Goal: Task Accomplishment & Management: Use online tool/utility

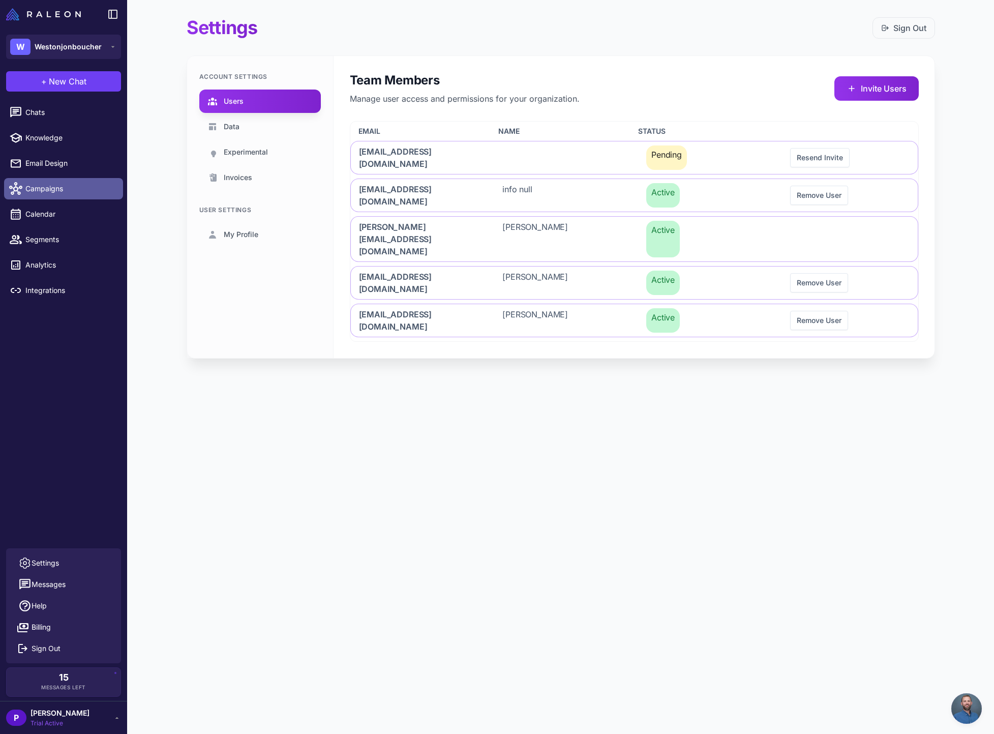
click at [68, 192] on span "Campaigns" at bounding box center [69, 188] width 89 height 11
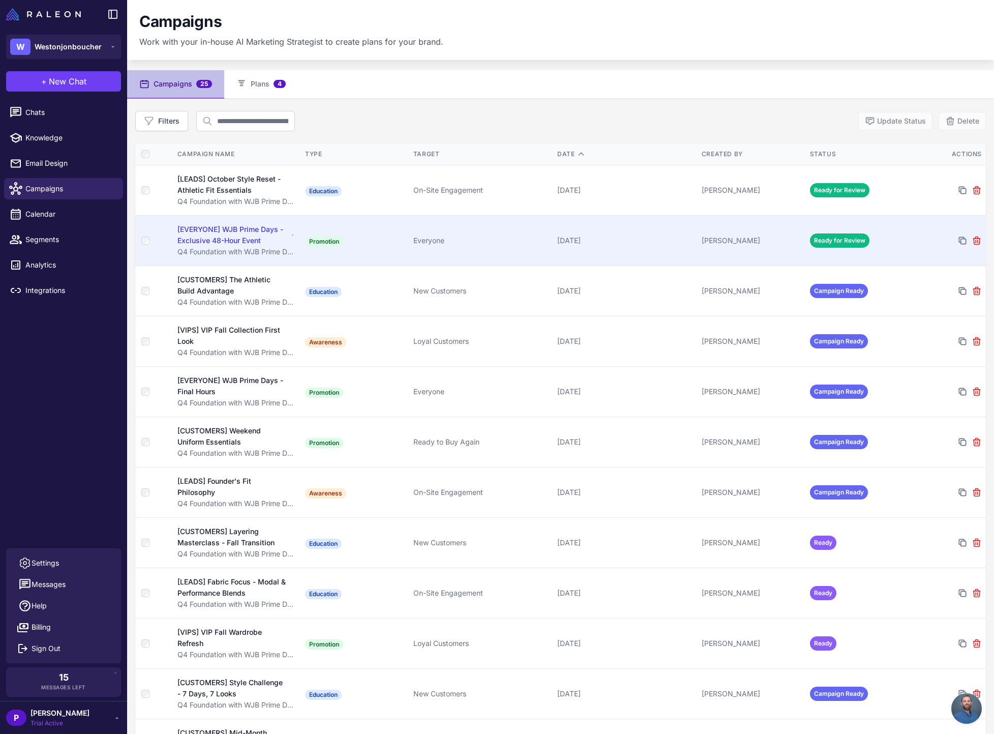
click at [835, 240] on span "Ready for Review" at bounding box center [839, 240] width 59 height 14
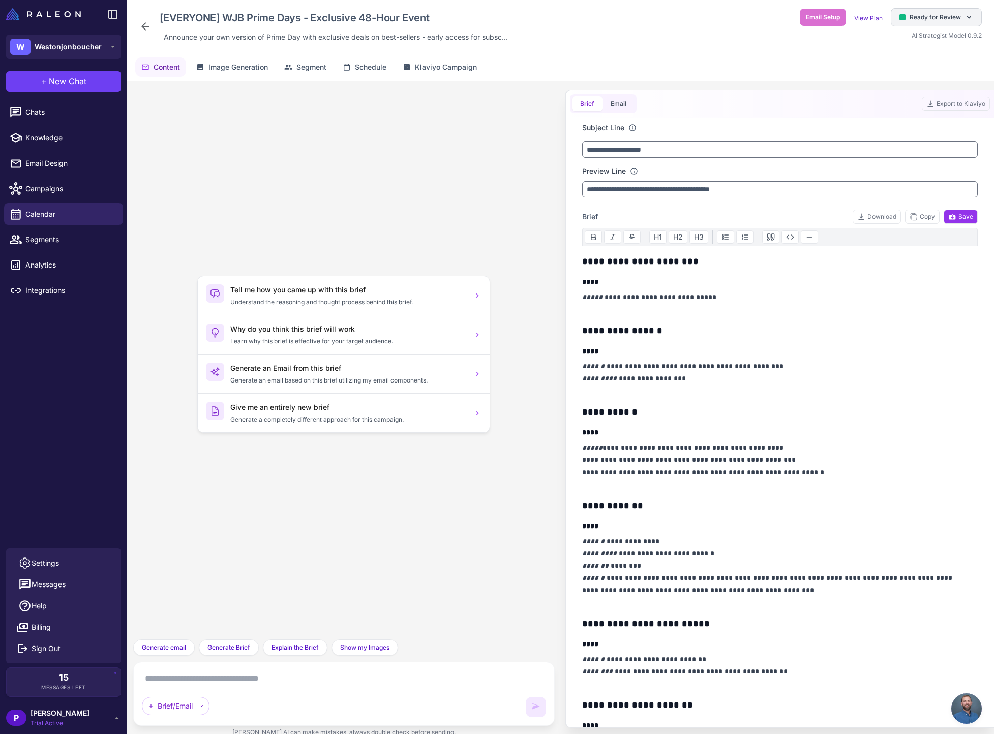
click at [936, 15] on span "Ready for Review" at bounding box center [934, 17] width 51 height 9
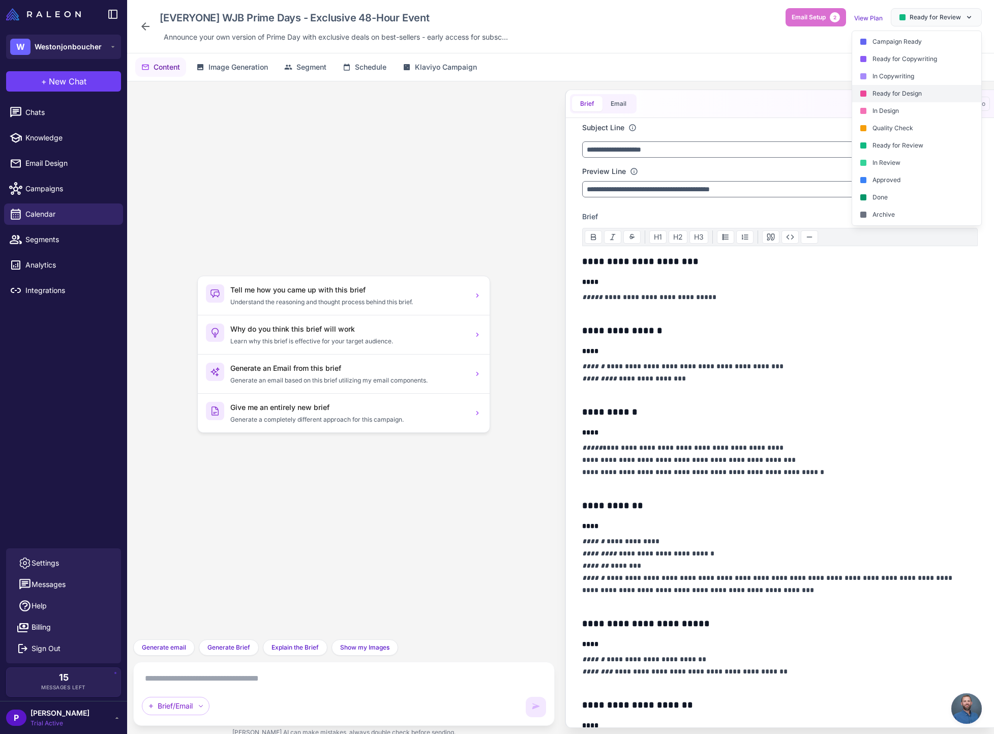
click at [898, 94] on div "Ready for Design" at bounding box center [916, 93] width 129 height 17
click at [147, 22] on icon at bounding box center [145, 26] width 12 height 12
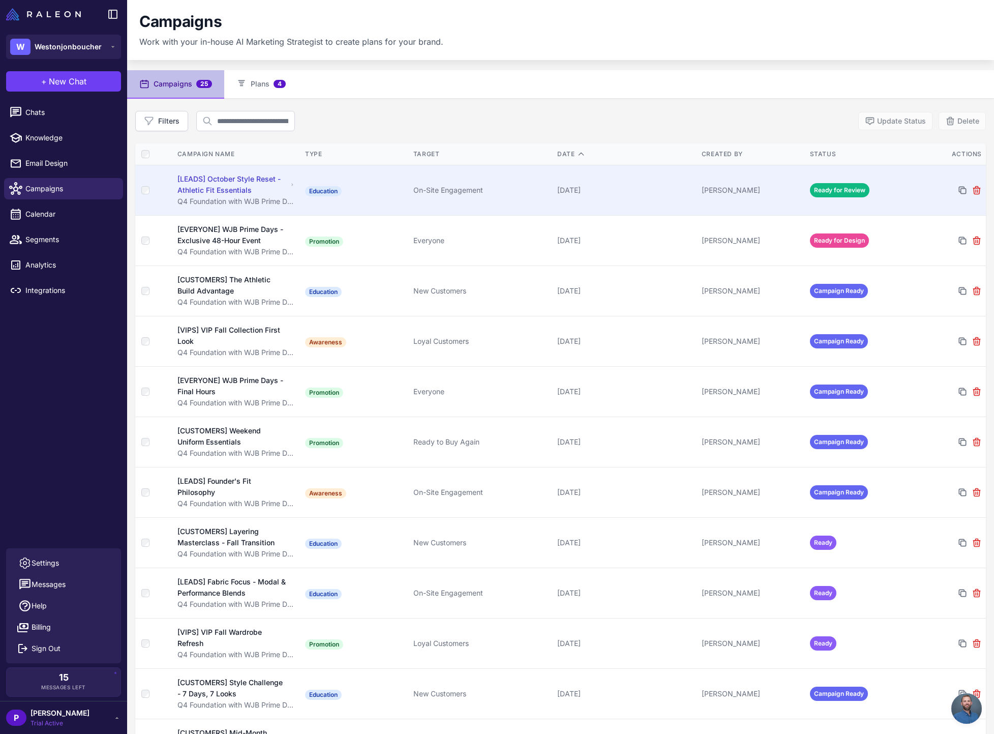
click at [246, 186] on div "[LEADS] October Style Reset - Athletic Fit Essentials" at bounding box center [232, 184] width 110 height 22
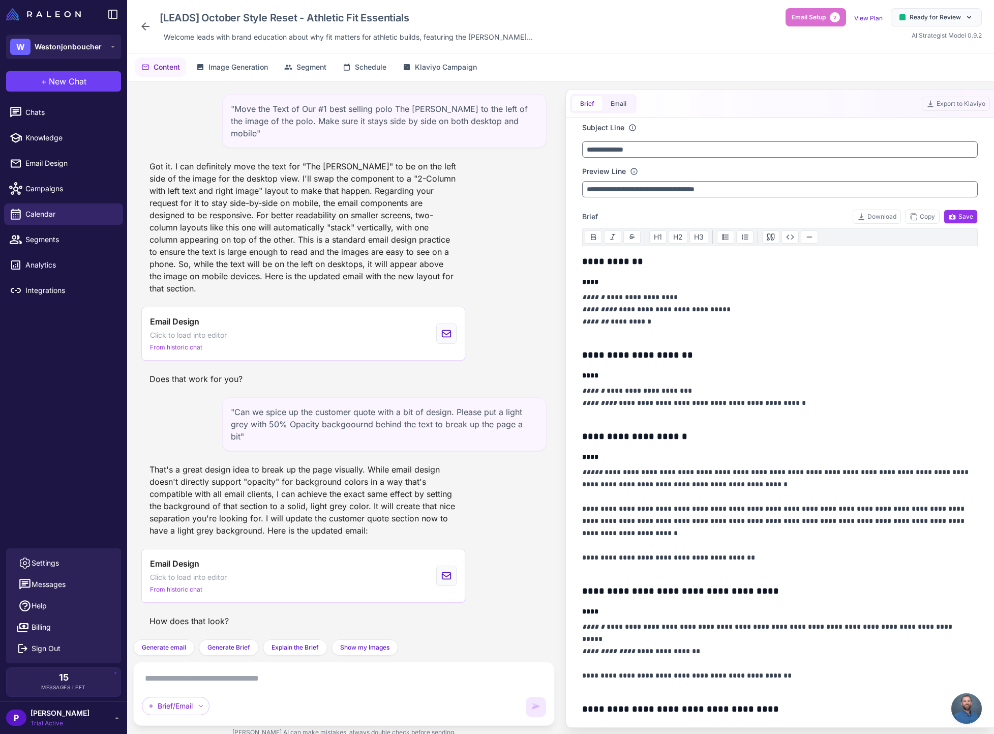
scroll to position [10915, 0]
click at [621, 101] on button "Email" at bounding box center [618, 103] width 32 height 15
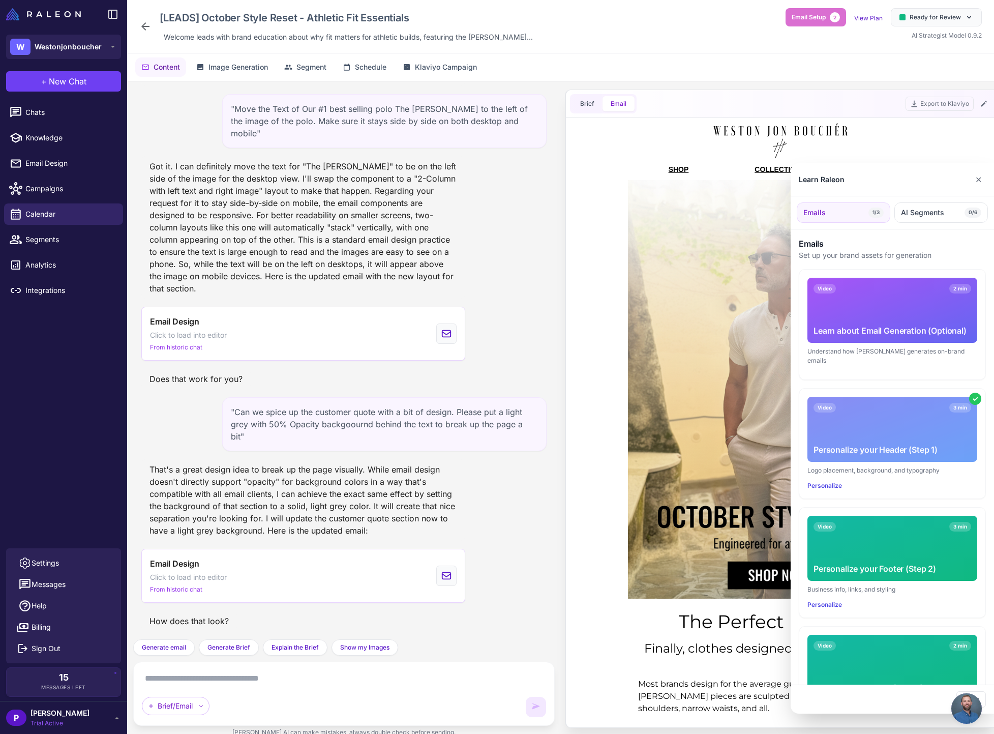
scroll to position [0, 0]
click at [982, 185] on button "✕" at bounding box center [978, 179] width 15 height 20
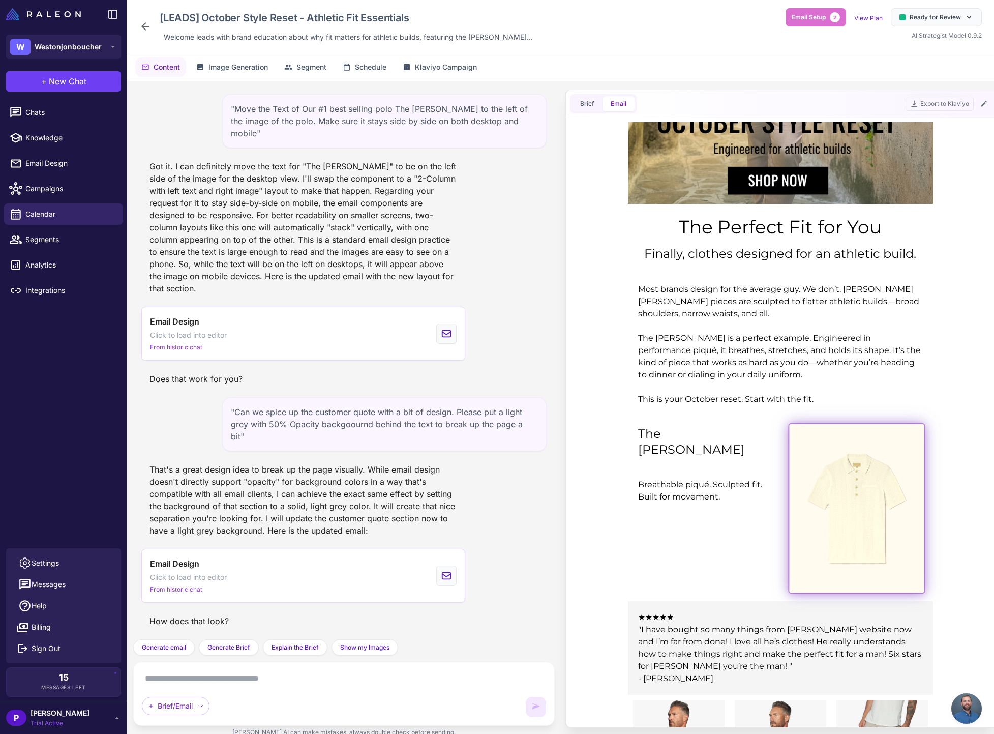
scroll to position [400, 0]
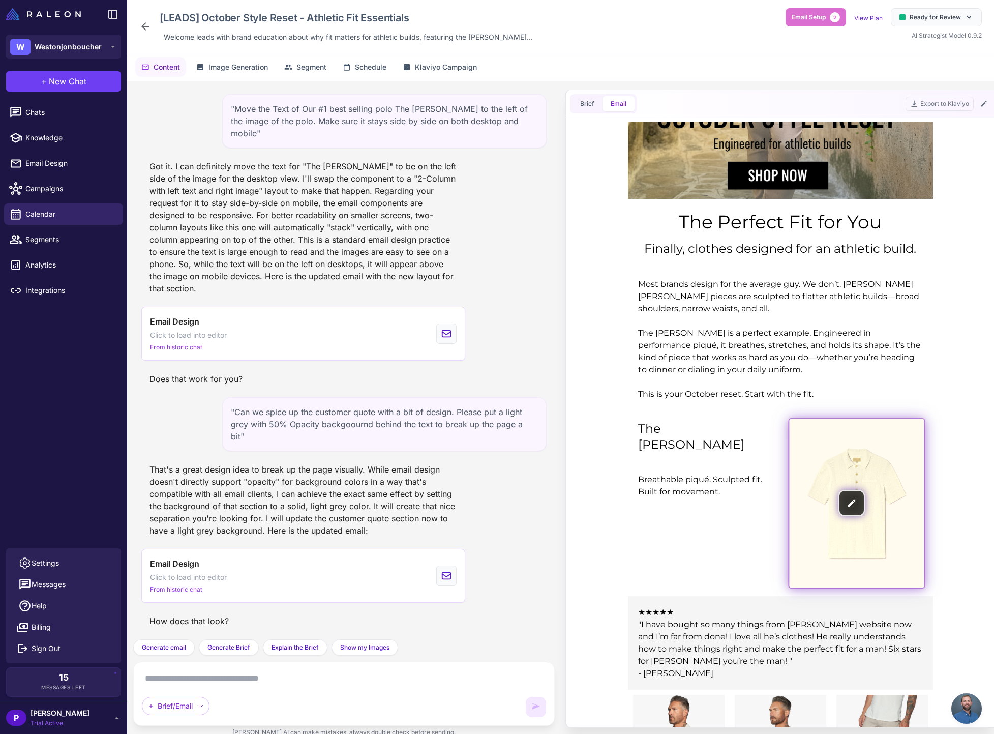
click at [848, 495] on img at bounding box center [855, 503] width 135 height 169
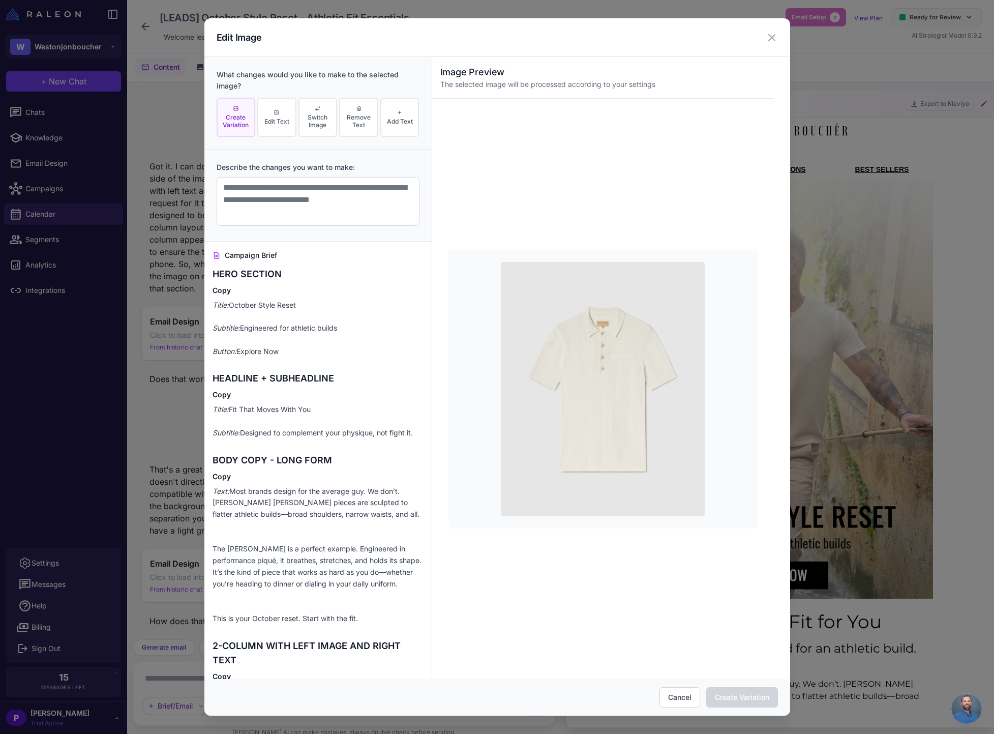
scroll to position [0, 0]
click at [298, 199] on textarea at bounding box center [318, 201] width 203 height 49
click at [870, 208] on div "Edit Image What changes would you like to make to the selected image? Create Va…" at bounding box center [497, 367] width 994 height 734
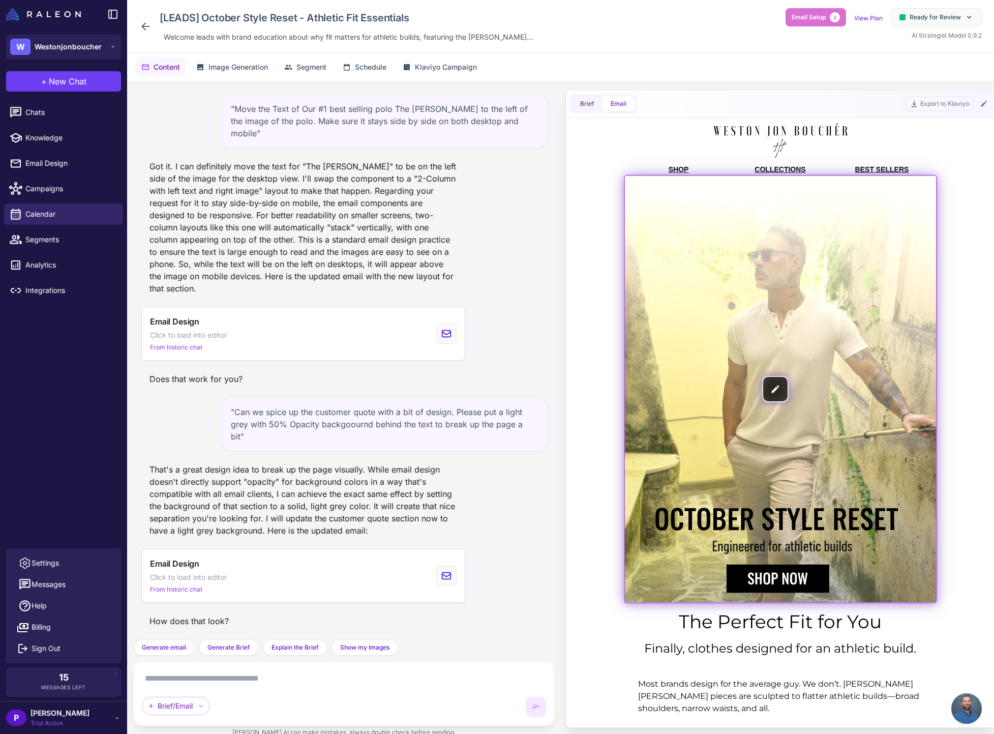
scroll to position [422, 0]
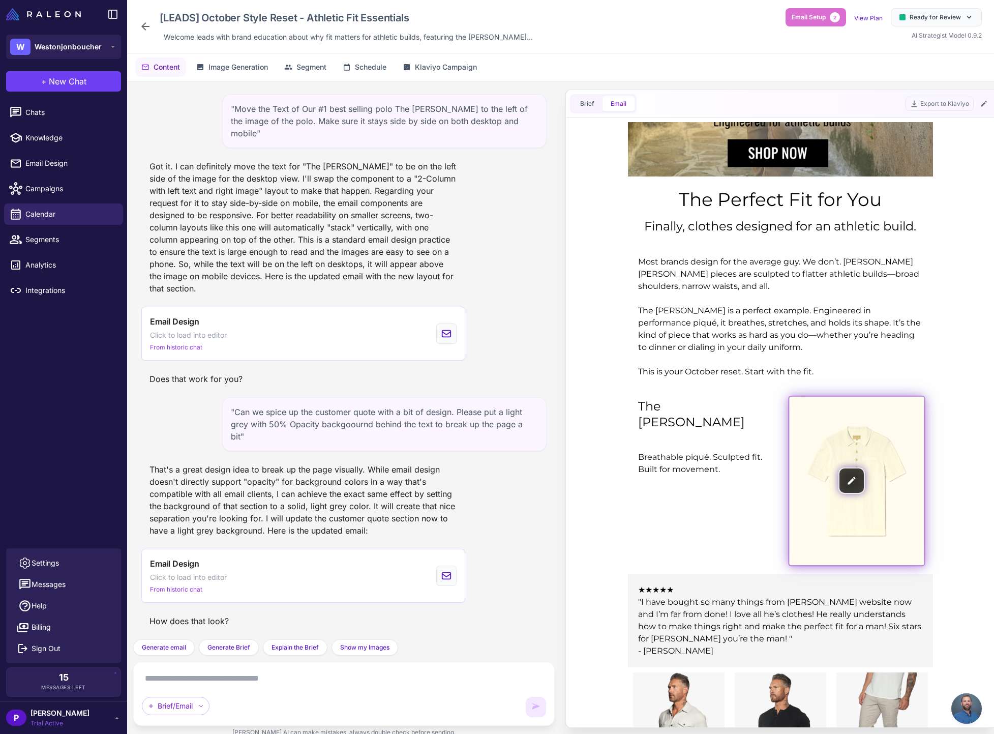
click at [851, 477] on img at bounding box center [855, 480] width 135 height 169
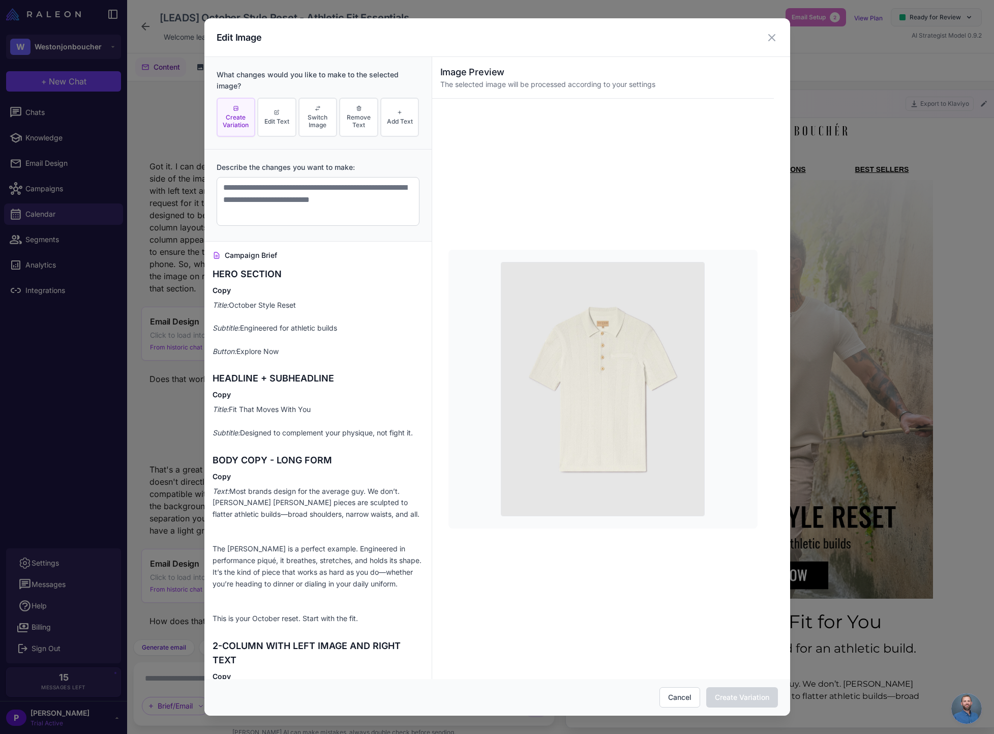
scroll to position [0, 0]
click at [276, 187] on textarea at bounding box center [318, 201] width 203 height 49
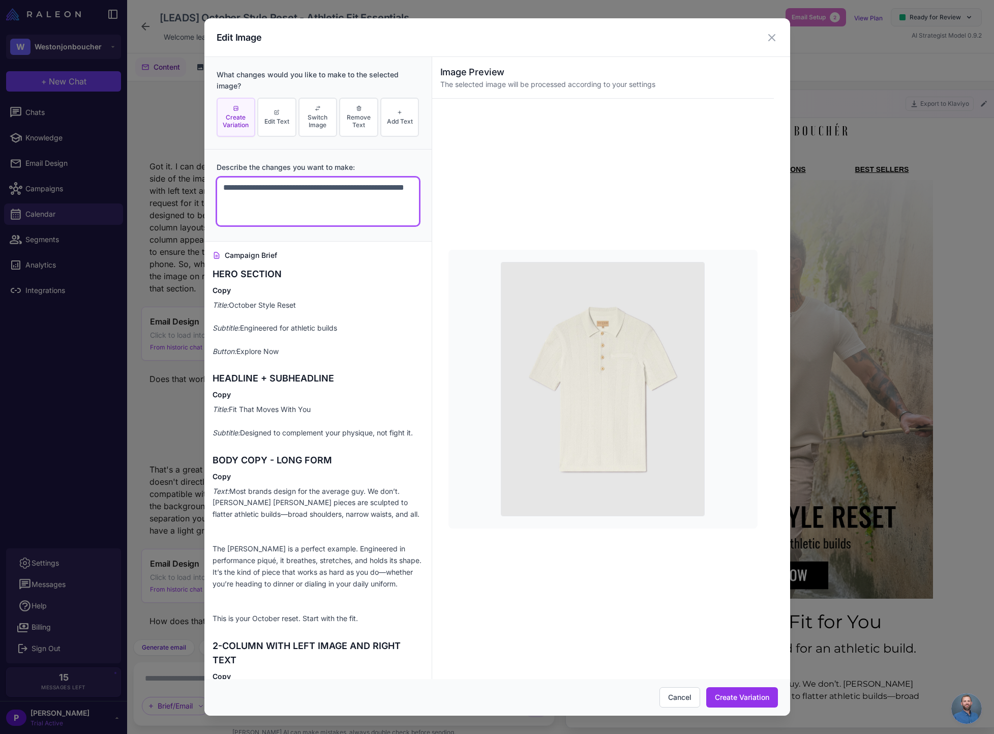
paste textarea "**********"
click at [384, 204] on textarea "**********" at bounding box center [313, 201] width 193 height 49
type textarea "**********"
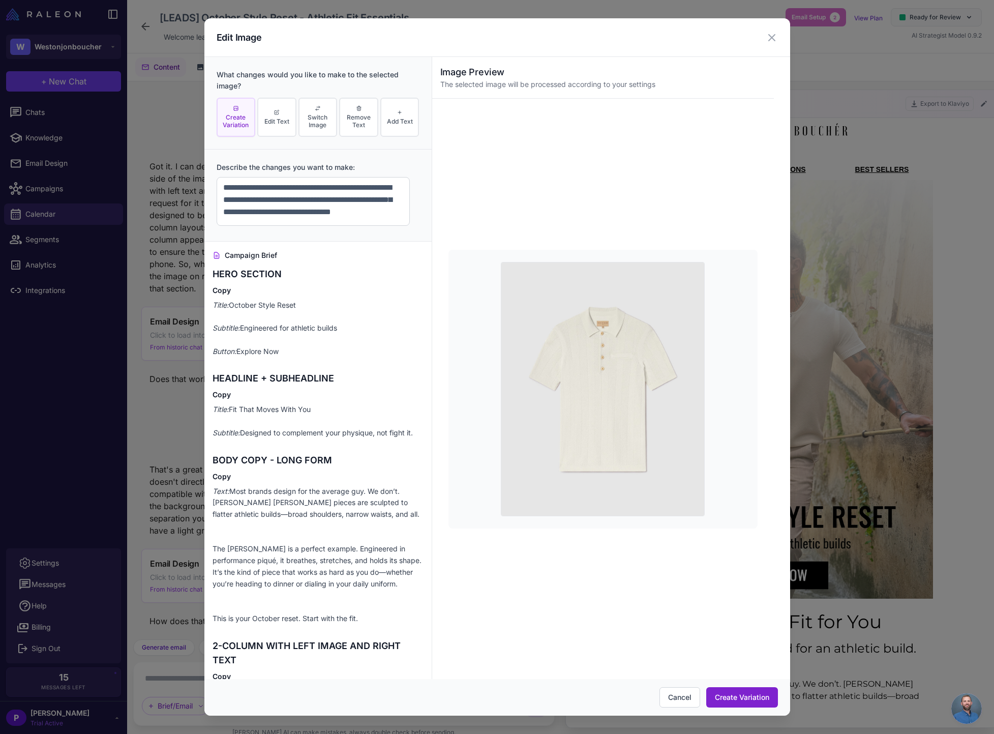
click at [747, 694] on button "Create Variation" at bounding box center [742, 697] width 72 height 20
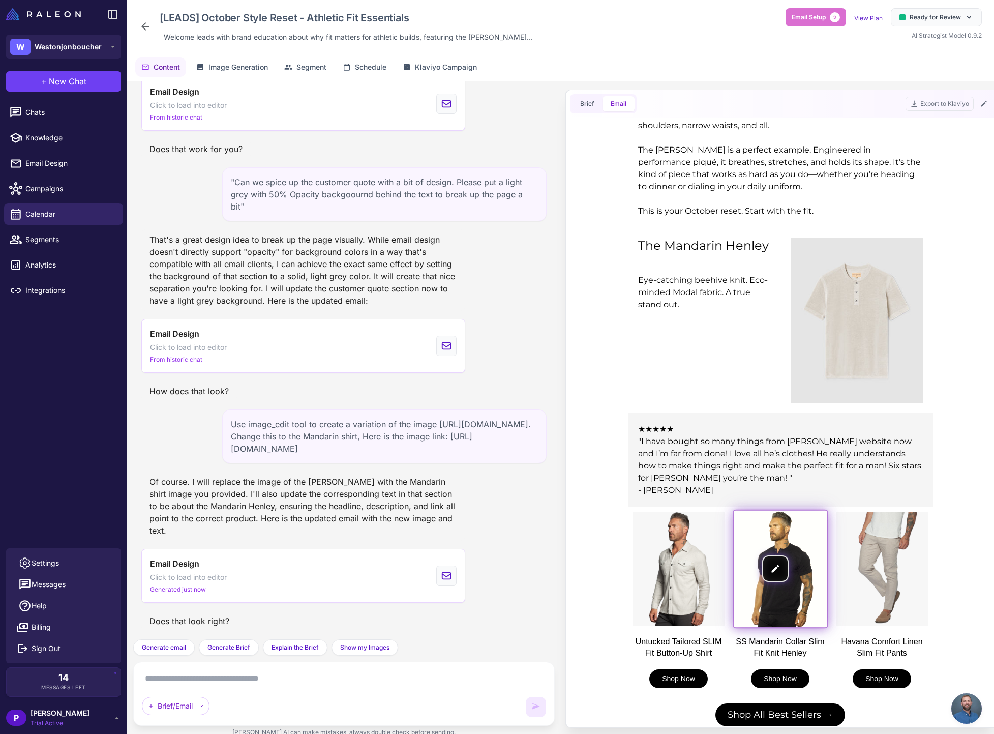
scroll to position [570, 0]
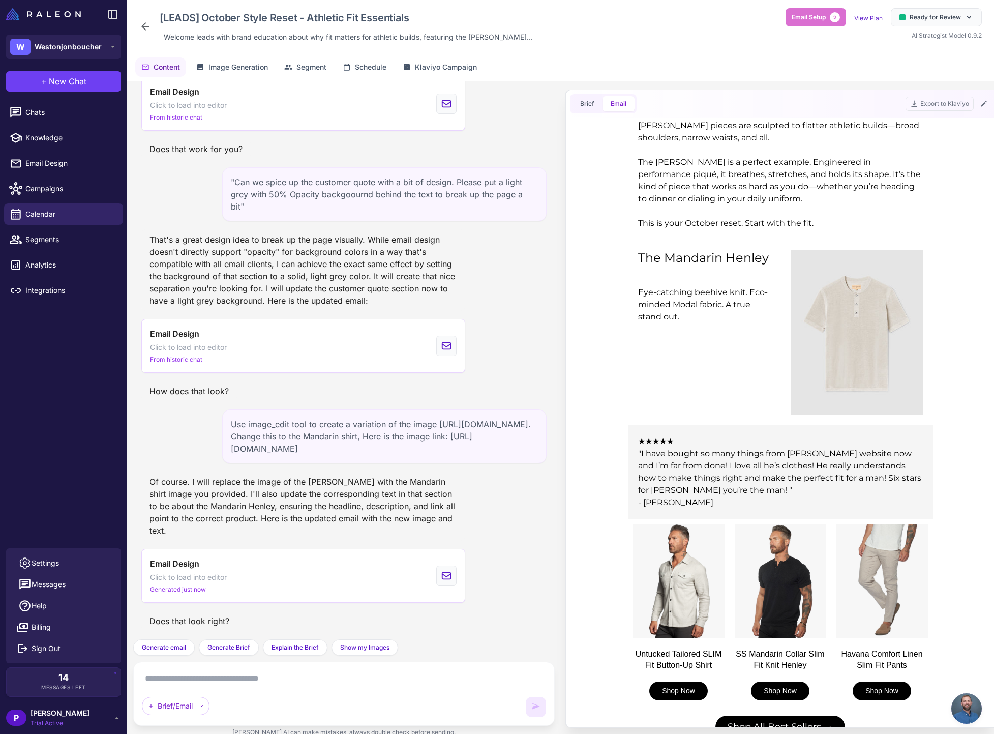
click at [671, 297] on div "Eye-catching beehive knit. Eco-minded Modal fabric. A true stand out." at bounding box center [703, 304] width 132 height 37
click at [664, 302] on div "Eye-catching beehive knit. Eco-minded Modal fabric. A true stand out." at bounding box center [703, 304] width 132 height 37
click at [770, 576] on img at bounding box center [780, 581] width 94 height 117
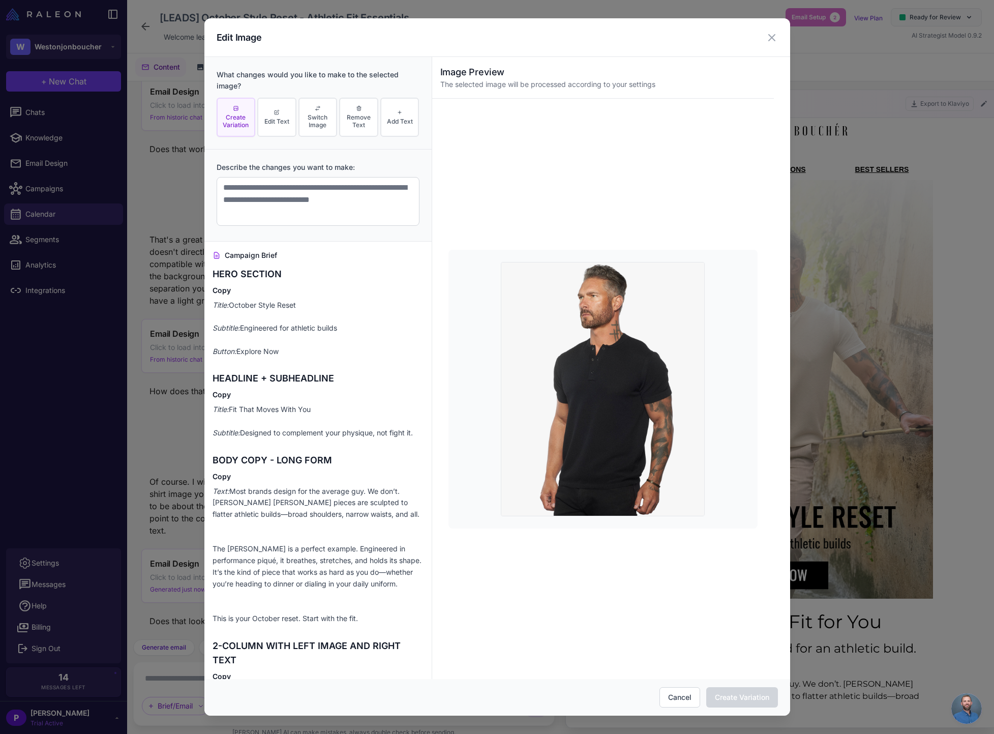
scroll to position [0, 0]
click at [307, 211] on textarea at bounding box center [318, 201] width 203 height 49
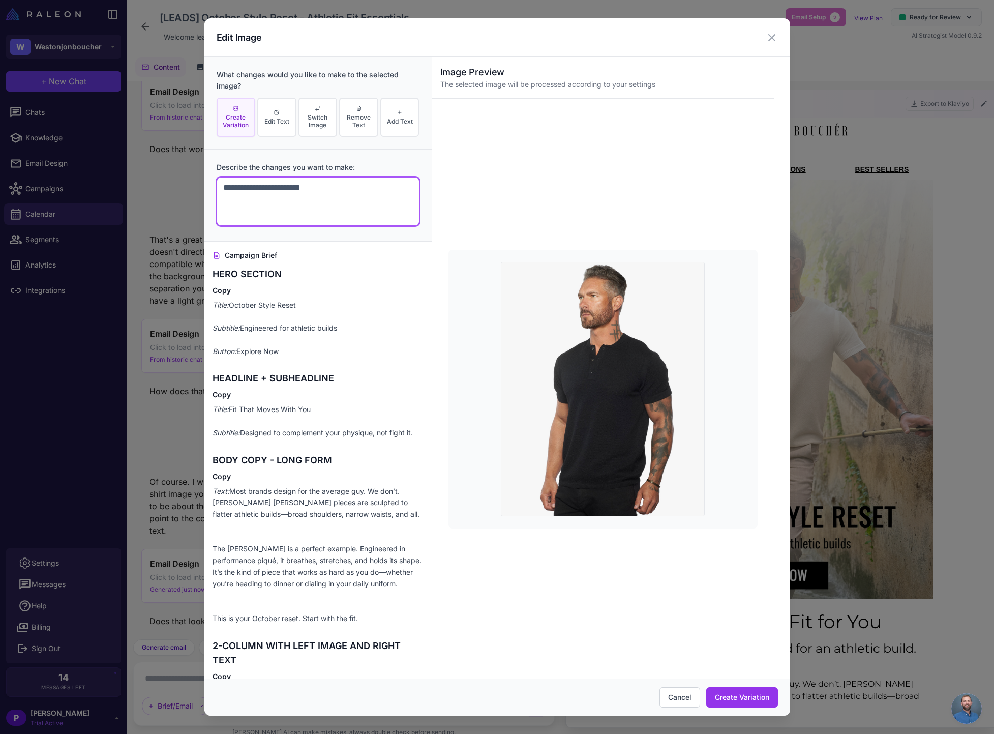
paste textarea "**********"
type textarea "**********"
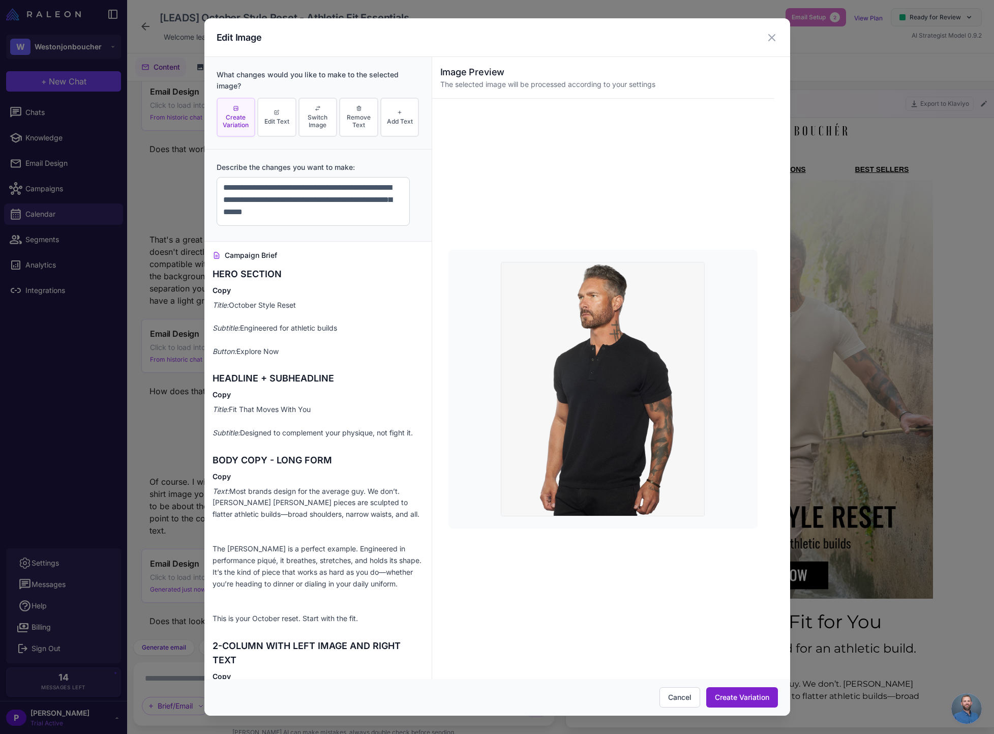
click at [719, 699] on button "Create Variation" at bounding box center [742, 697] width 72 height 20
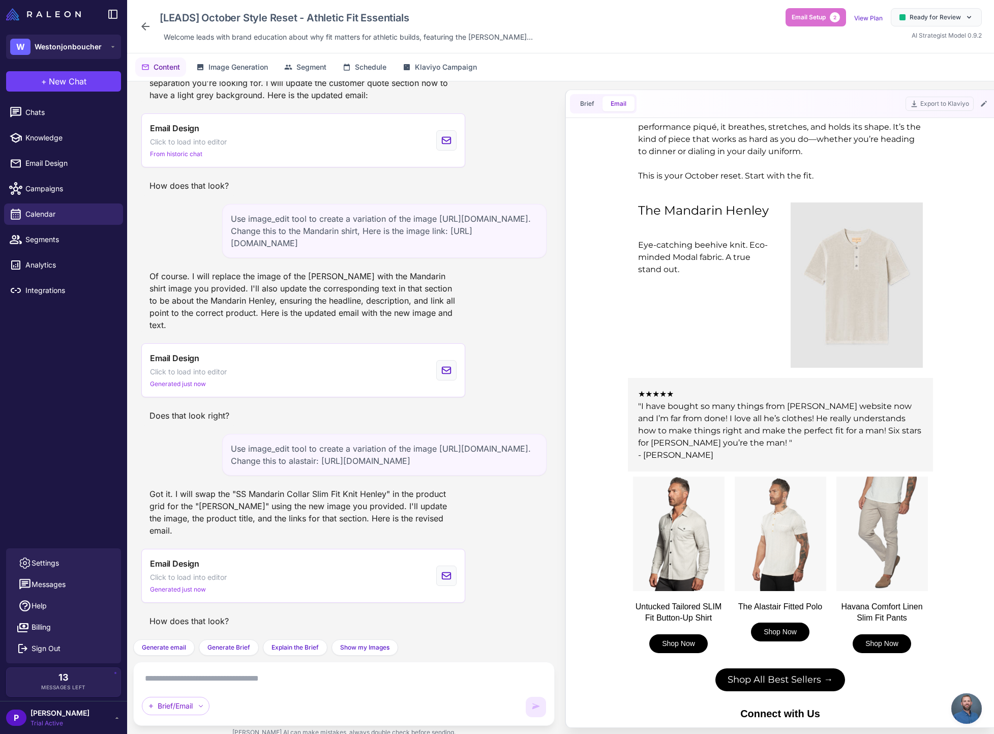
scroll to position [389, 0]
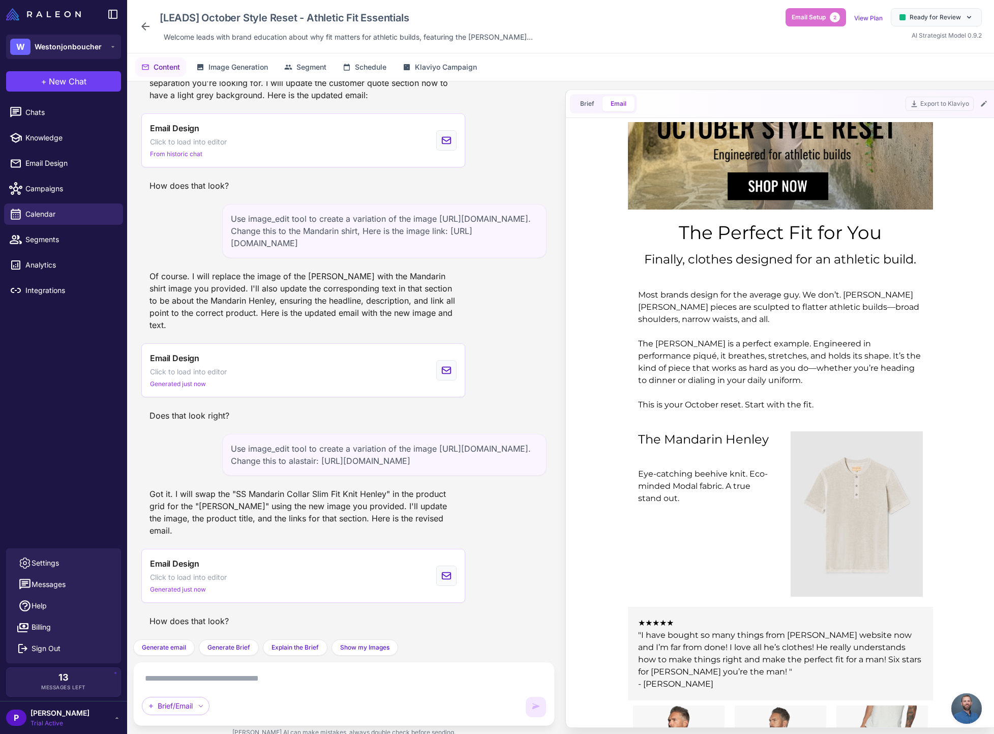
click at [705, 323] on div "Most brands design for the average guy. We don’t. [PERSON_NAME] [PERSON_NAME] p…" at bounding box center [779, 350] width 285 height 122
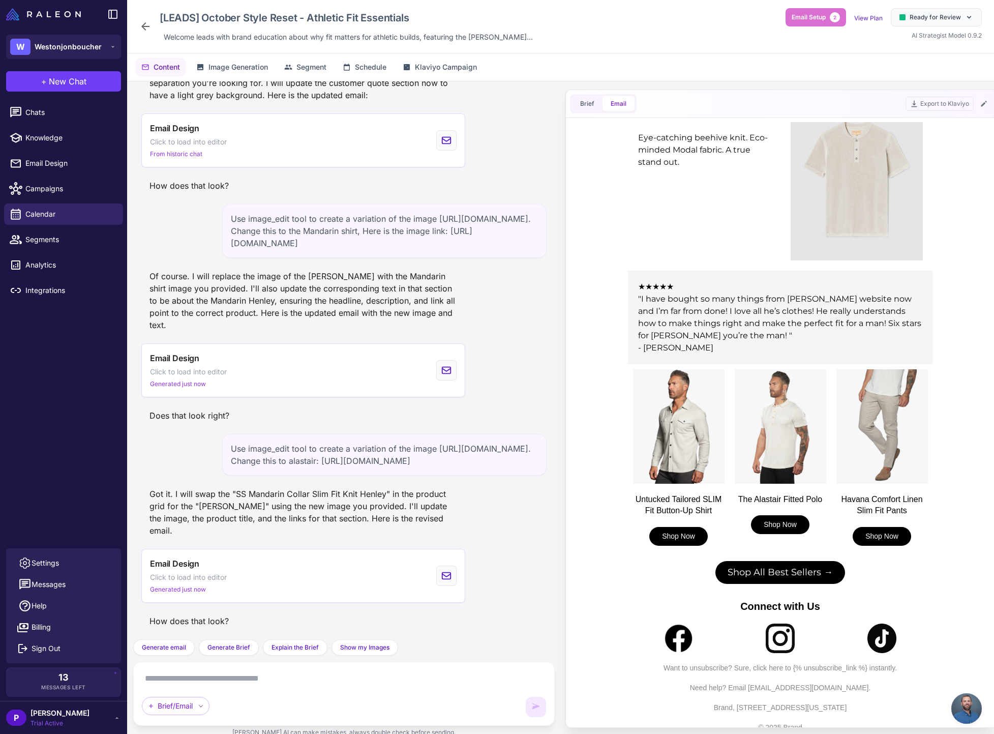
scroll to position [739, 0]
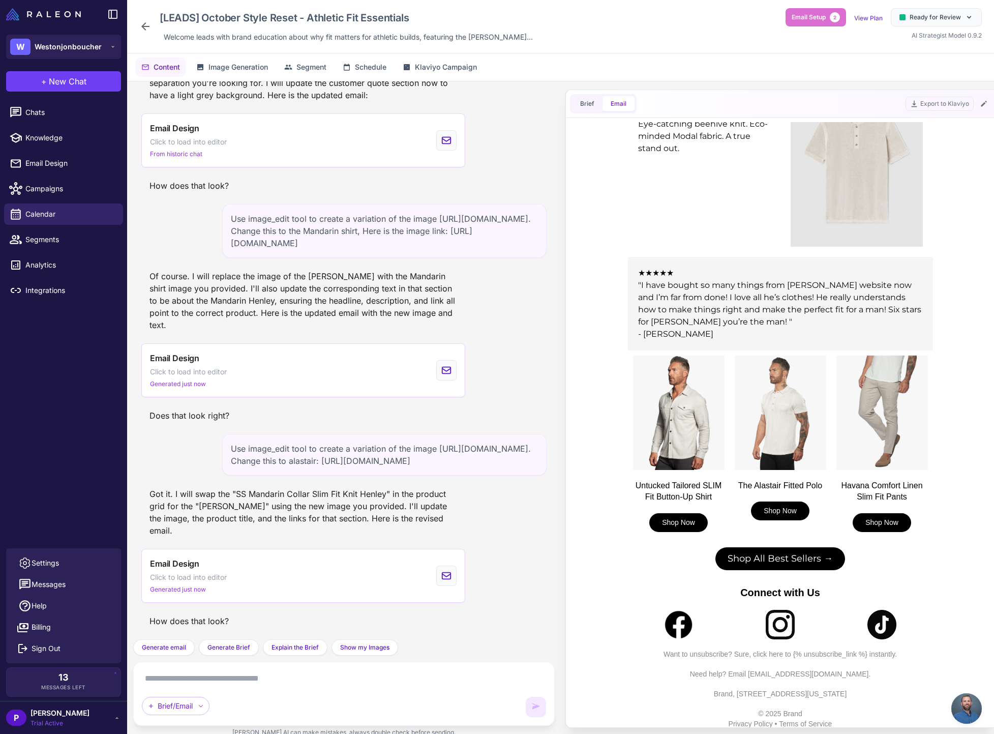
click at [829, 651] on p "Want to unsubscribe? Sure, click here to {% unsubscribe_link %} instantly." at bounding box center [779, 654] width 295 height 10
click at [815, 17] on span "Email Setup" at bounding box center [808, 17] width 34 height 9
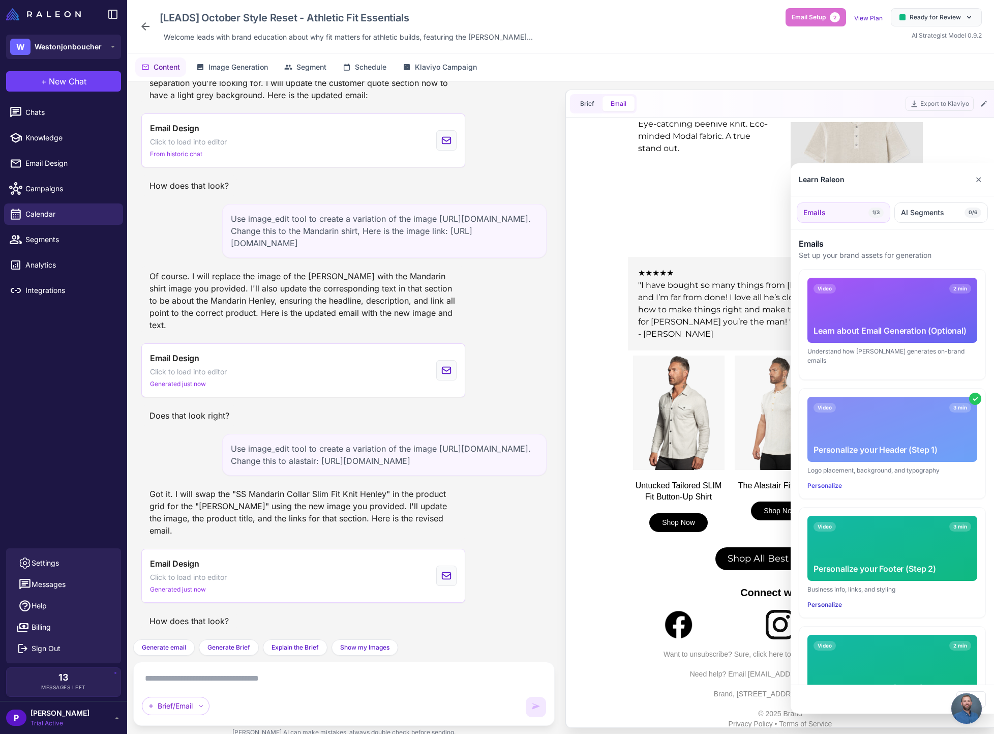
click at [817, 600] on button "Personalize" at bounding box center [824, 604] width 35 height 9
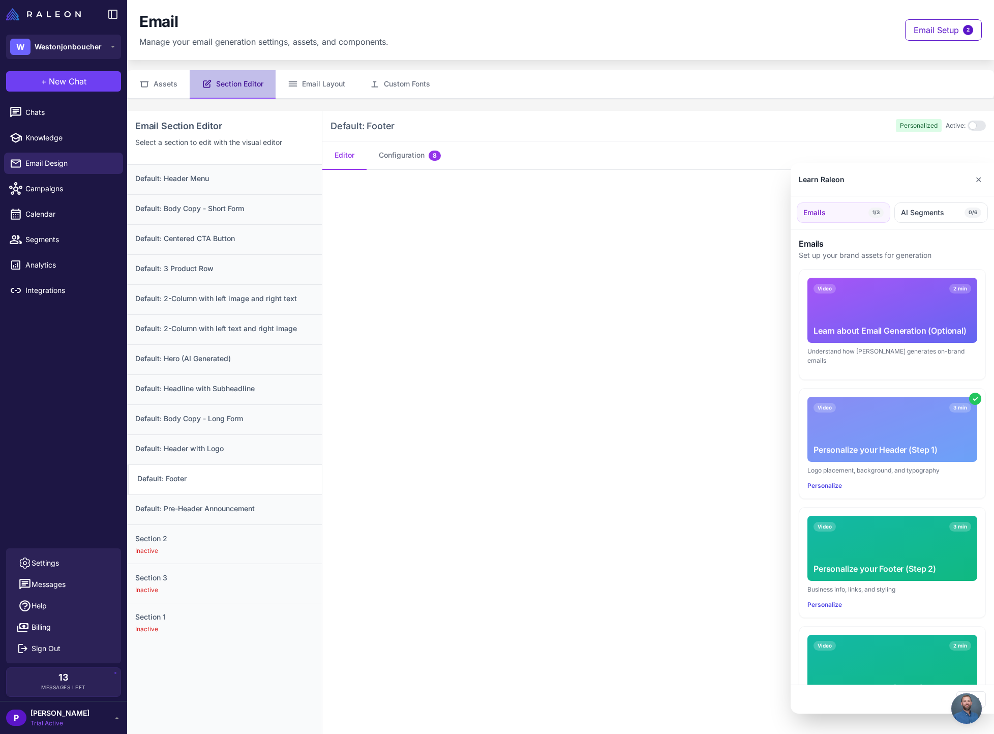
click at [396, 160] on div at bounding box center [497, 367] width 994 height 734
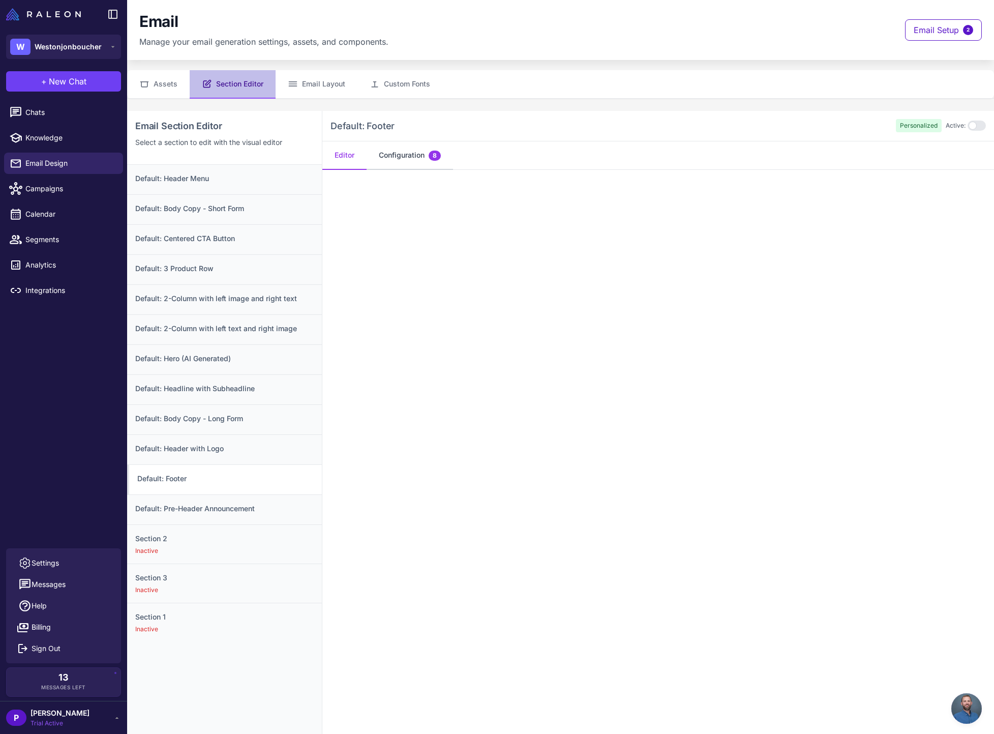
click at [396, 153] on button "Configuration 8" at bounding box center [410, 155] width 86 height 28
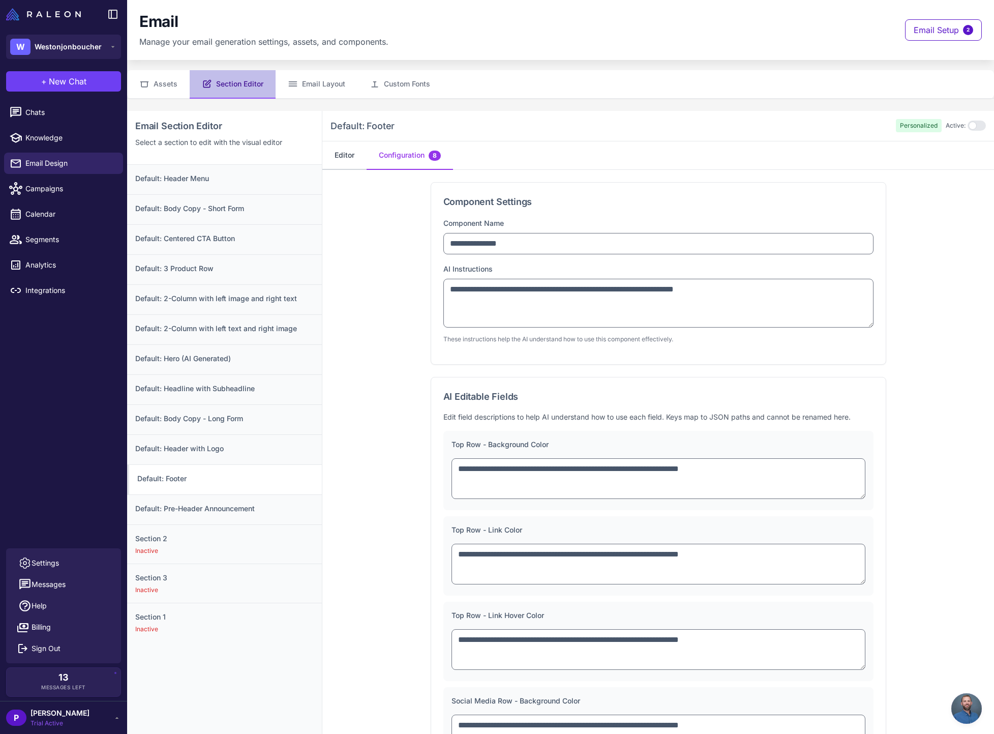
click at [348, 152] on button "Editor" at bounding box center [344, 155] width 44 height 28
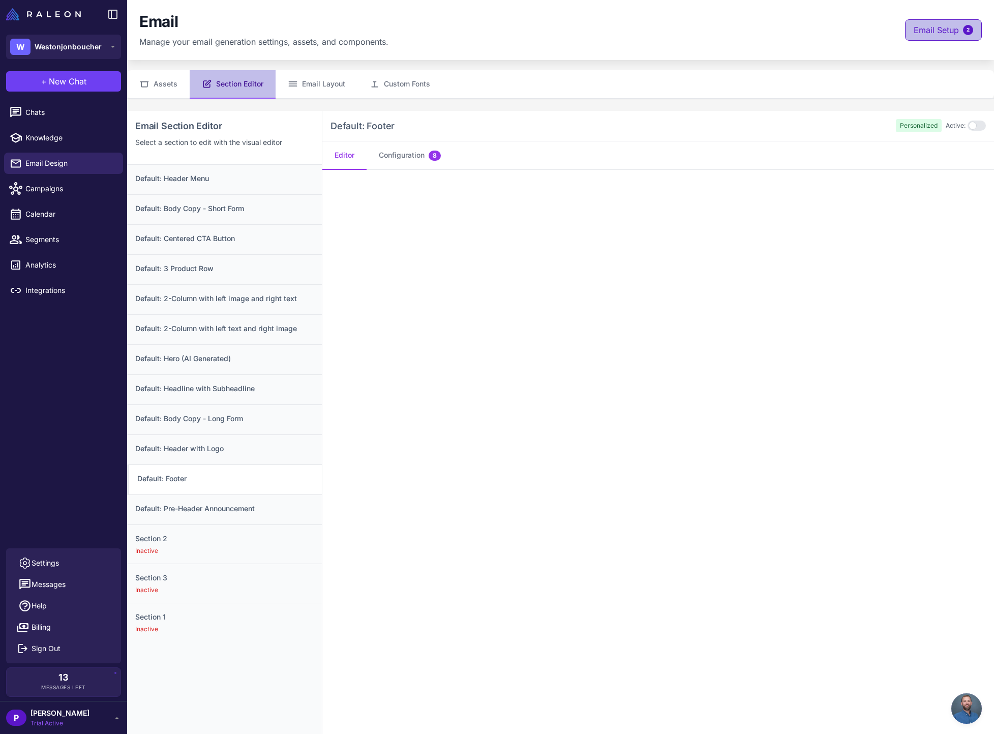
click at [921, 38] on button "Email Setup 2" at bounding box center [943, 29] width 77 height 21
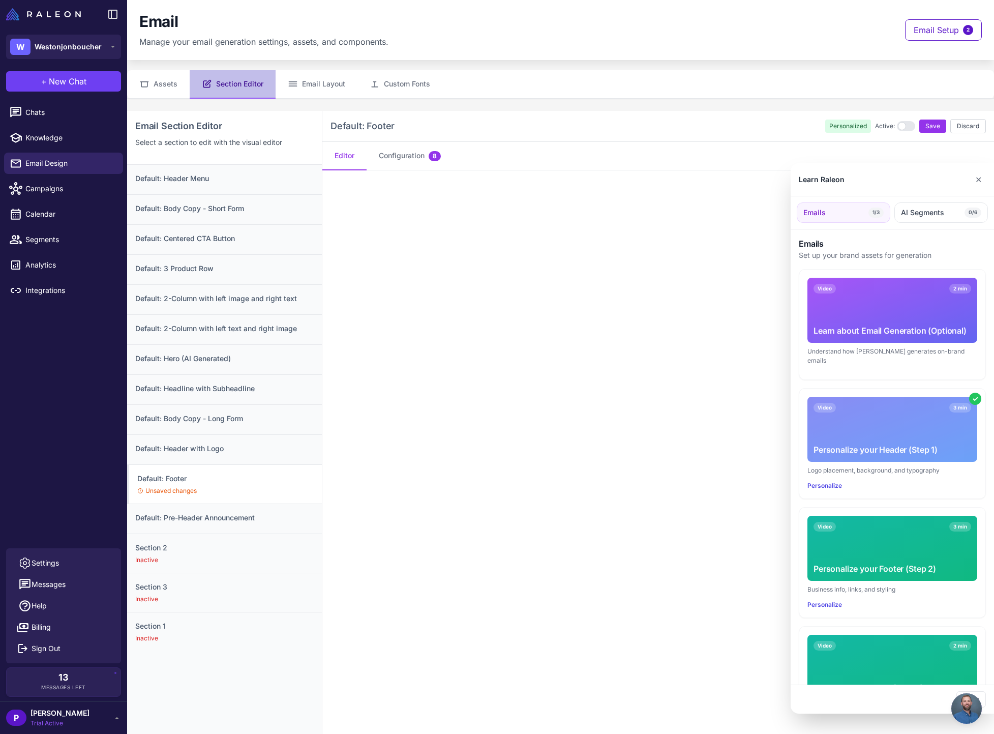
click at [865, 530] on div "Video 3 min Personalize your Footer (Step 2)" at bounding box center [892, 547] width 170 height 65
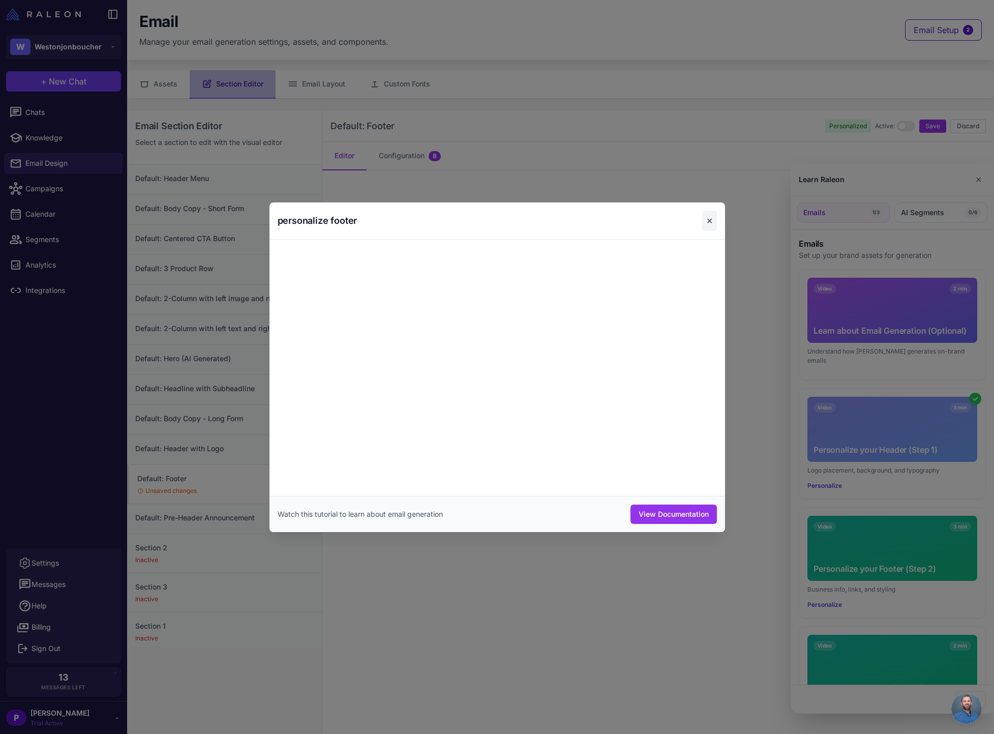
click at [708, 223] on button "✕" at bounding box center [709, 220] width 15 height 20
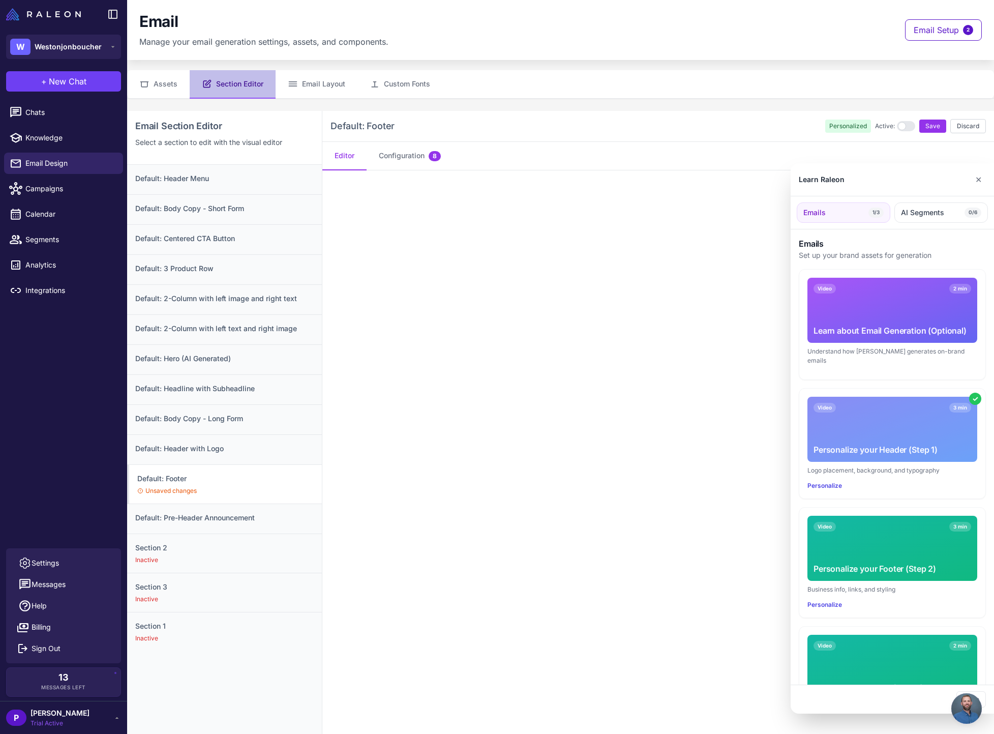
click at [560, 287] on div at bounding box center [497, 367] width 994 height 734
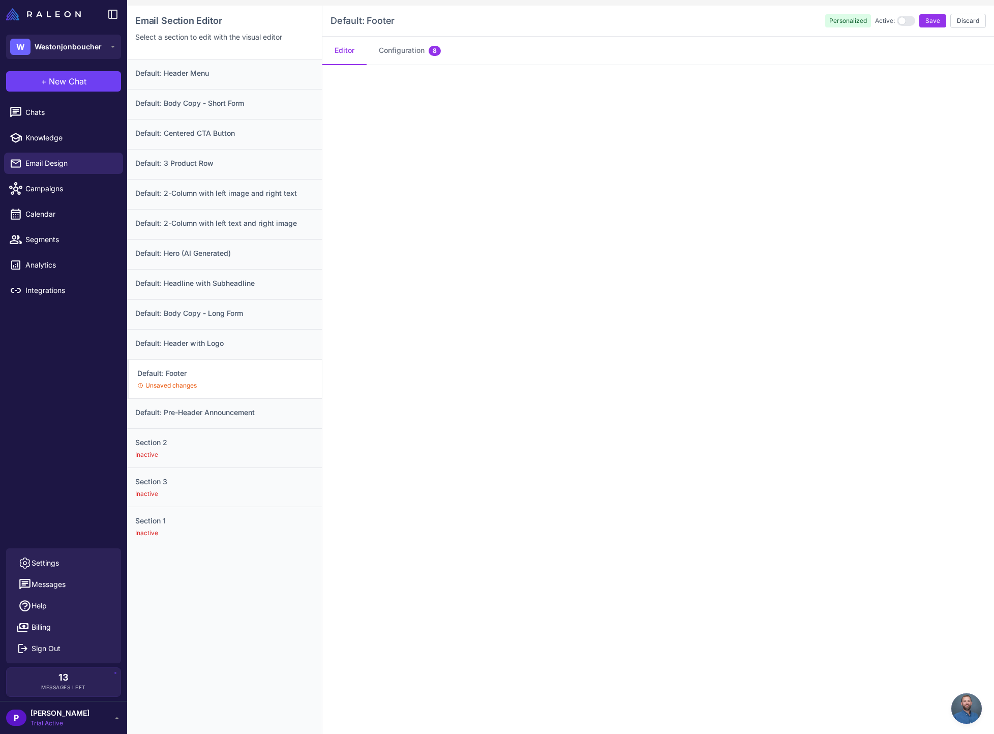
scroll to position [99, 0]
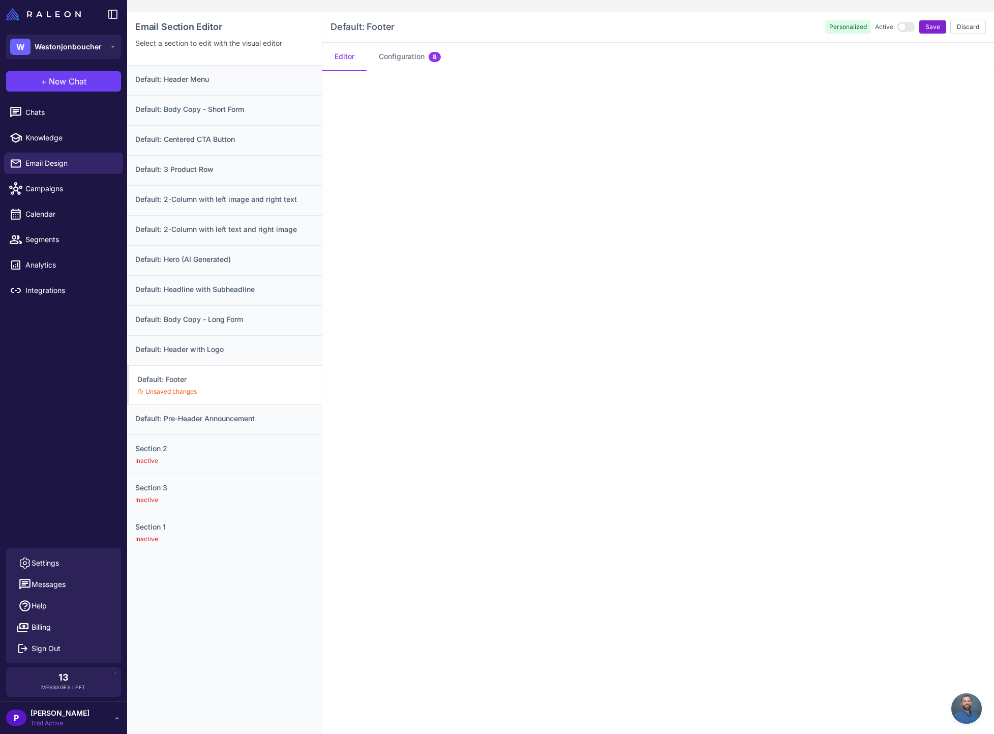
click at [925, 23] on span "Save" at bounding box center [932, 26] width 15 height 9
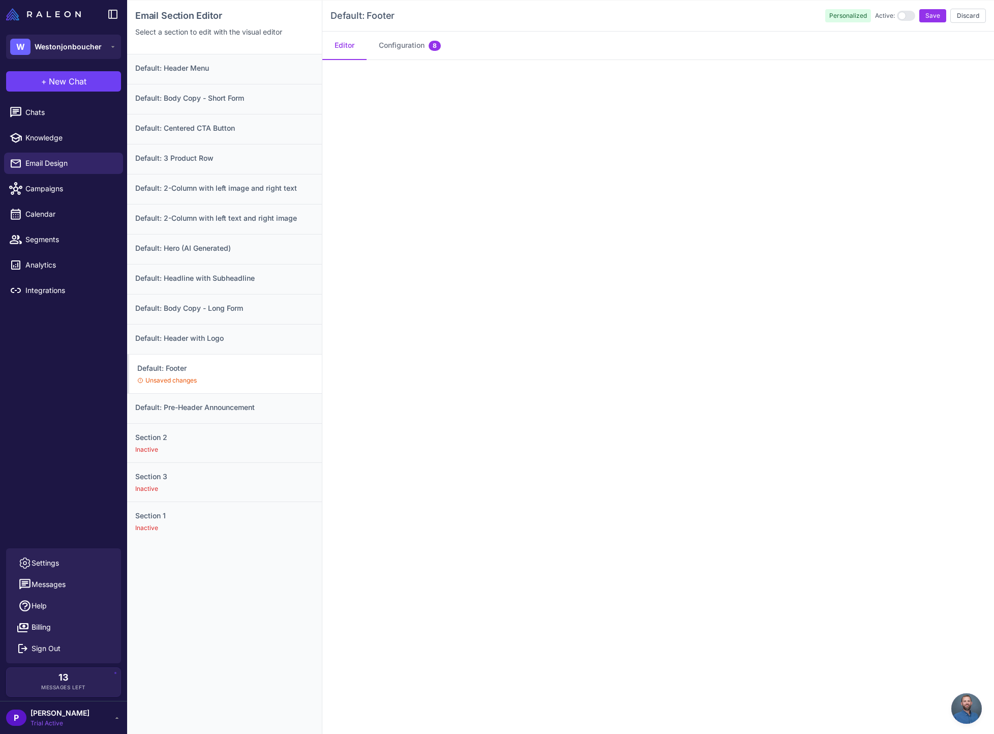
scroll to position [0, 0]
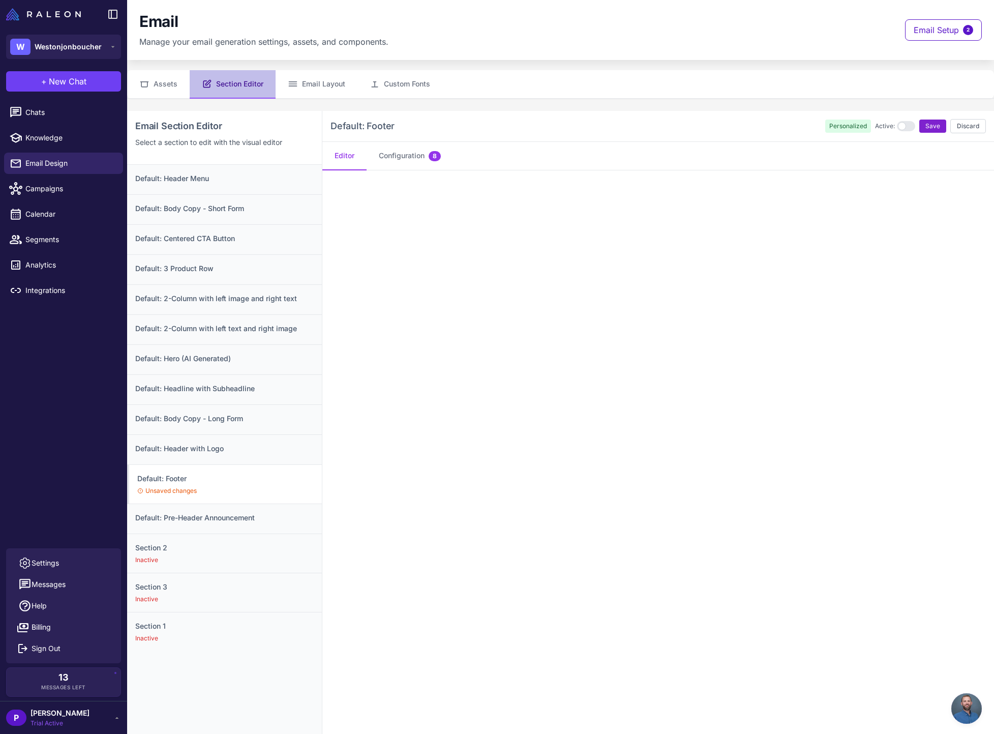
click at [925, 122] on span "Save" at bounding box center [932, 125] width 15 height 9
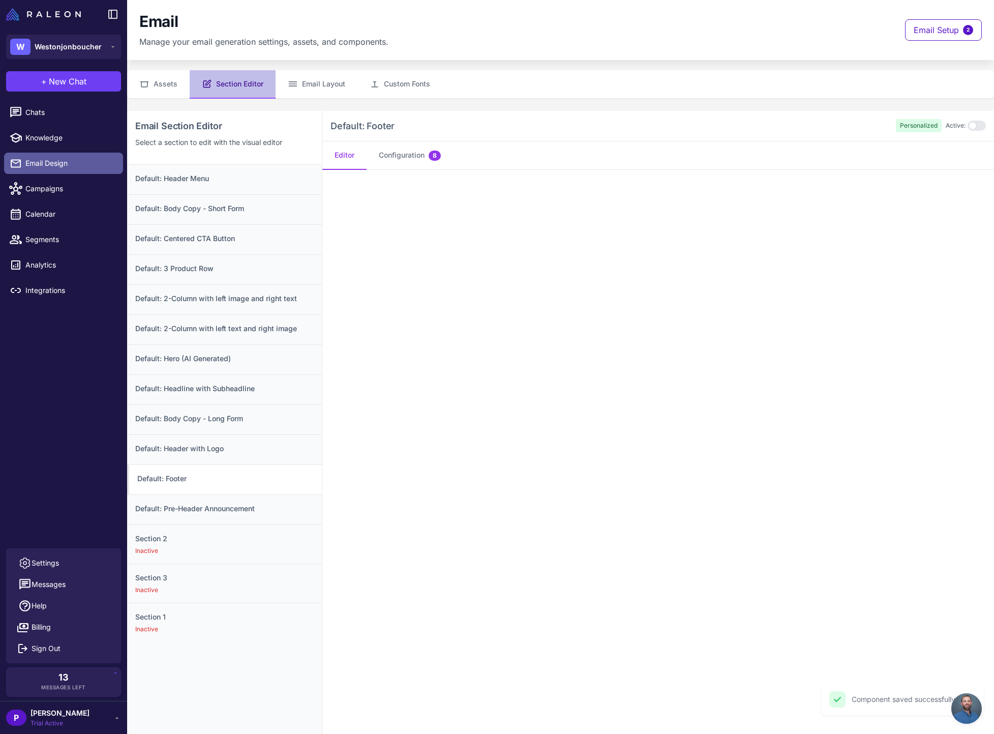
click at [52, 158] on span "Email Design" at bounding box center [69, 163] width 89 height 11
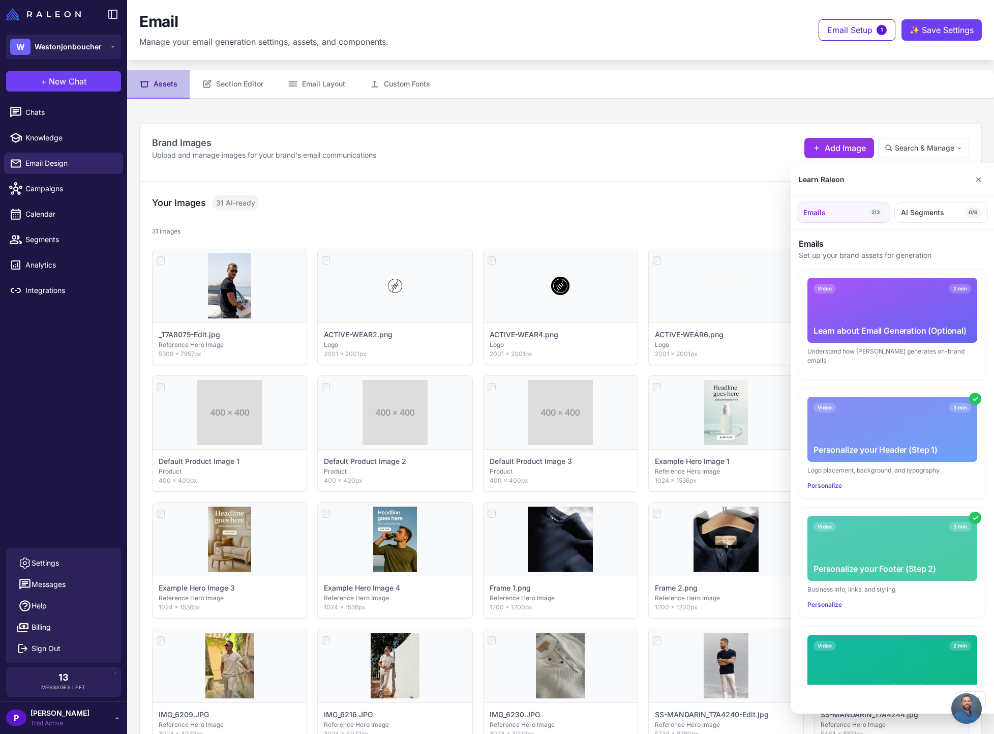
click at [63, 216] on div at bounding box center [497, 367] width 994 height 734
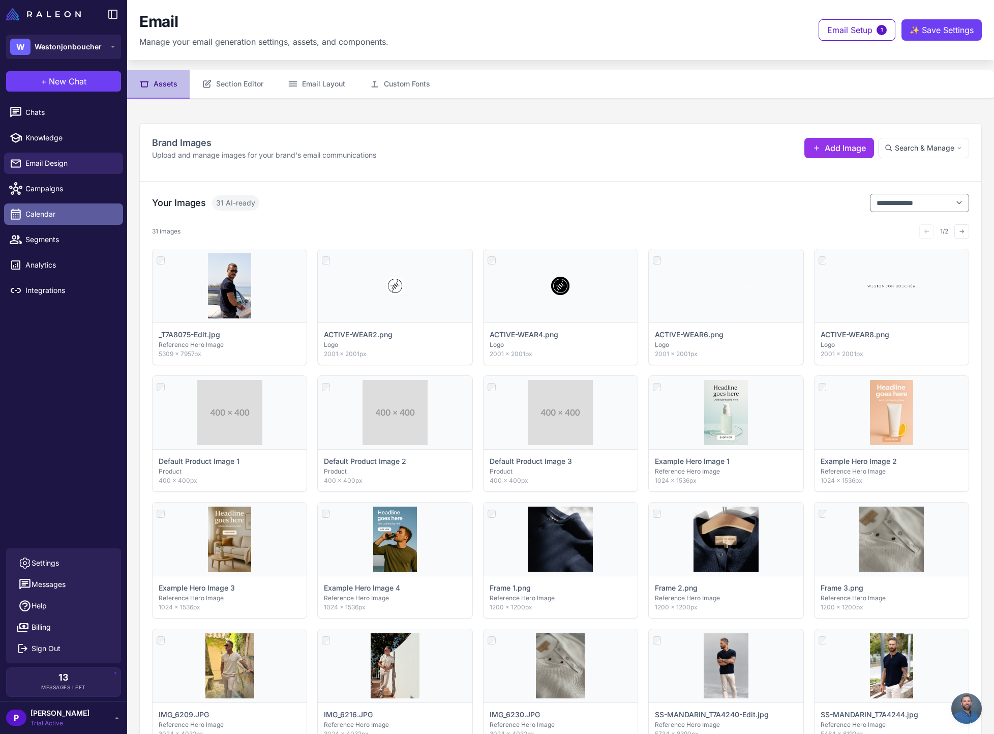
click at [43, 211] on span "Calendar" at bounding box center [69, 213] width 89 height 11
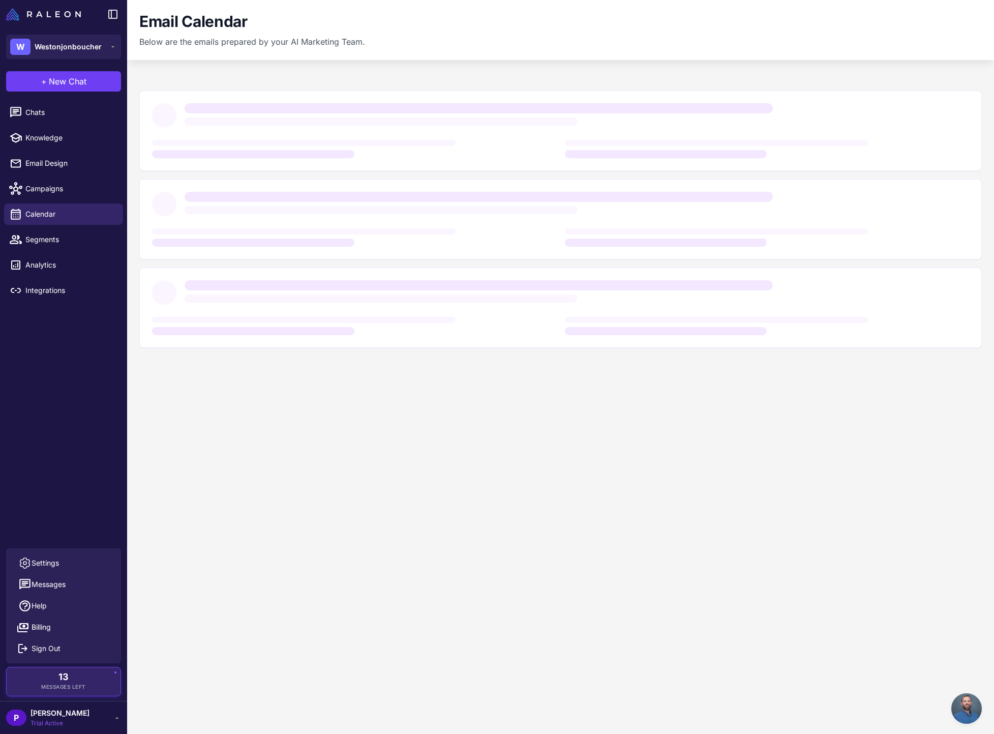
click at [59, 674] on span "13" at bounding box center [63, 676] width 10 height 9
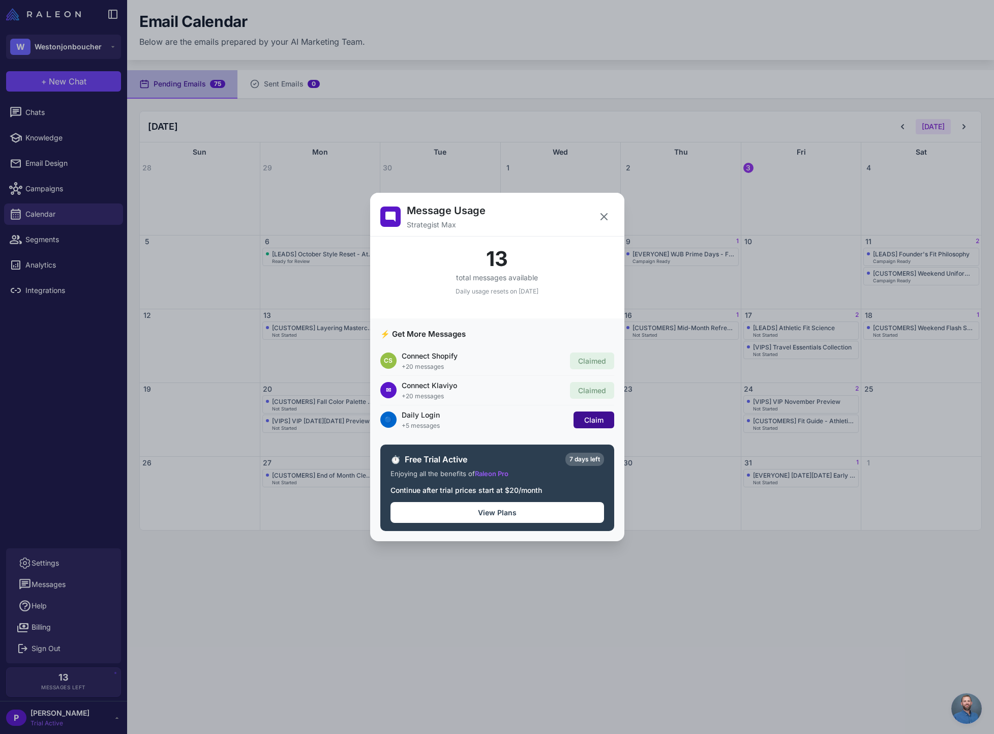
click at [595, 422] on span "Claim" at bounding box center [593, 419] width 19 height 9
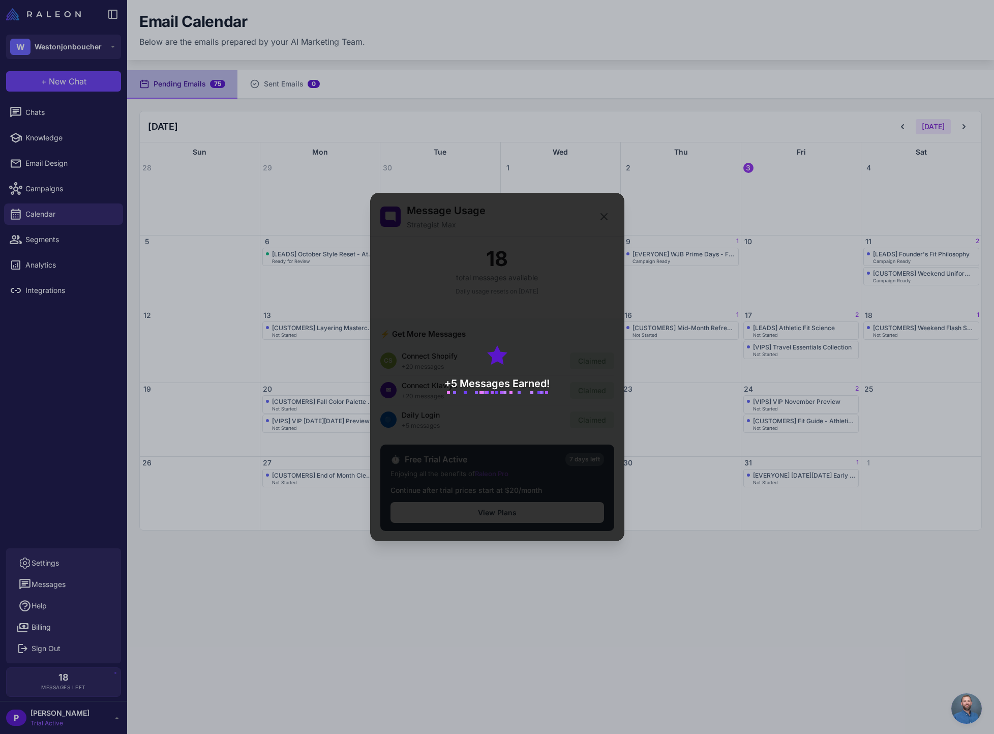
click at [605, 214] on div "+5 Messages Earned!" at bounding box center [497, 367] width 254 height 348
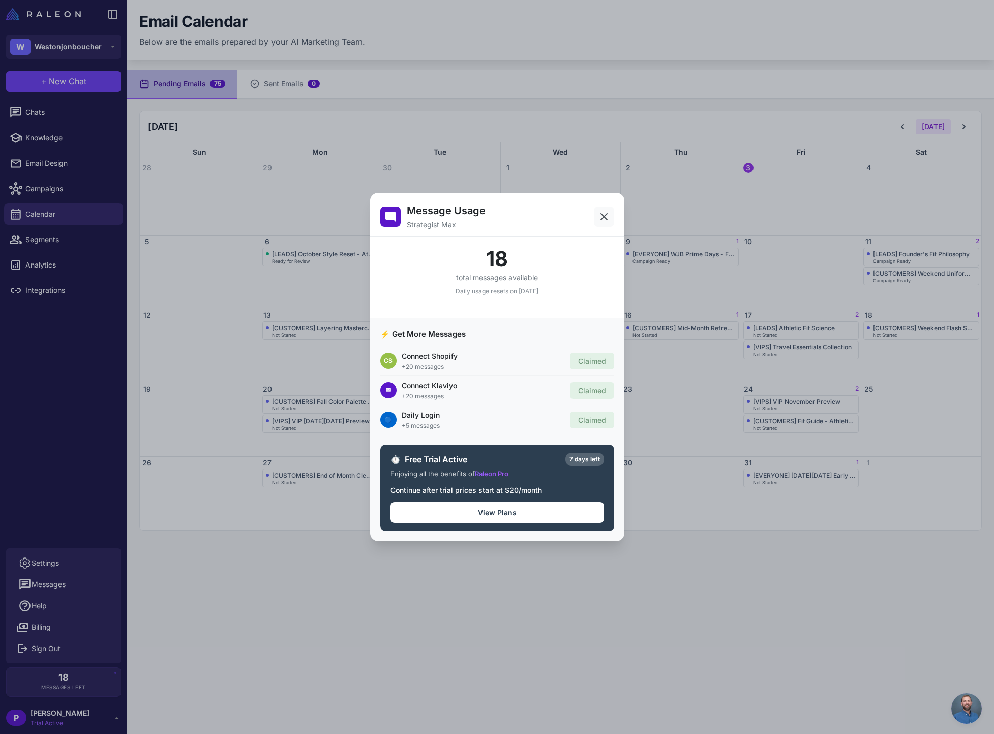
click at [602, 217] on icon at bounding box center [604, 216] width 6 height 6
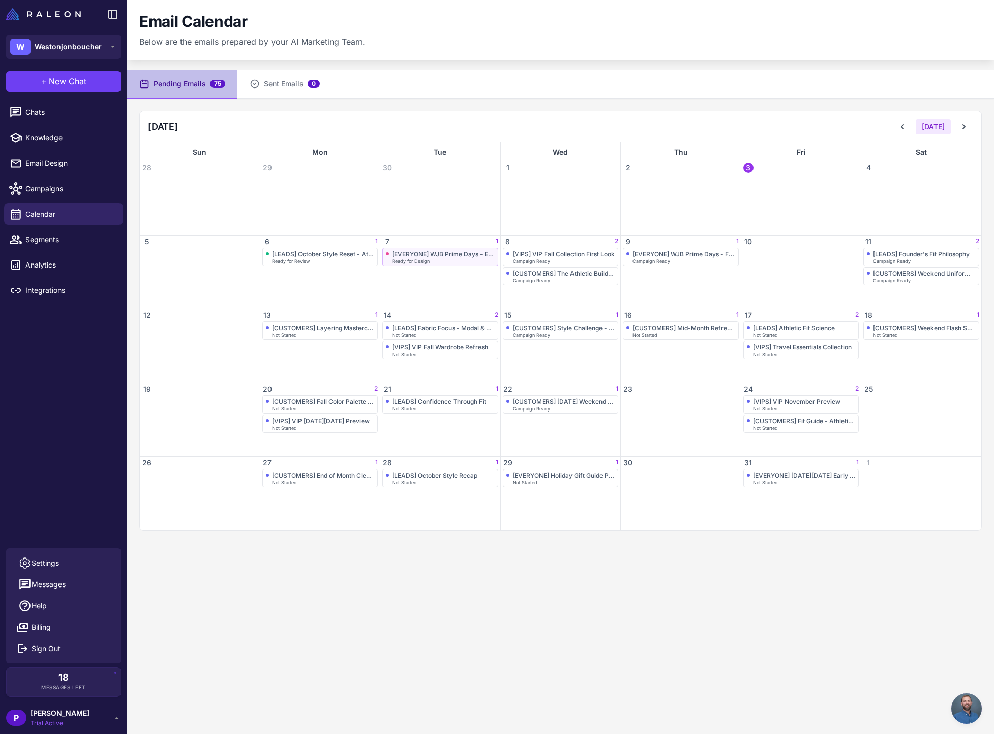
click at [460, 255] on div "[EVERYONE] WJB Prime Days - Exclusive 48-Hour Event" at bounding box center [443, 254] width 103 height 8
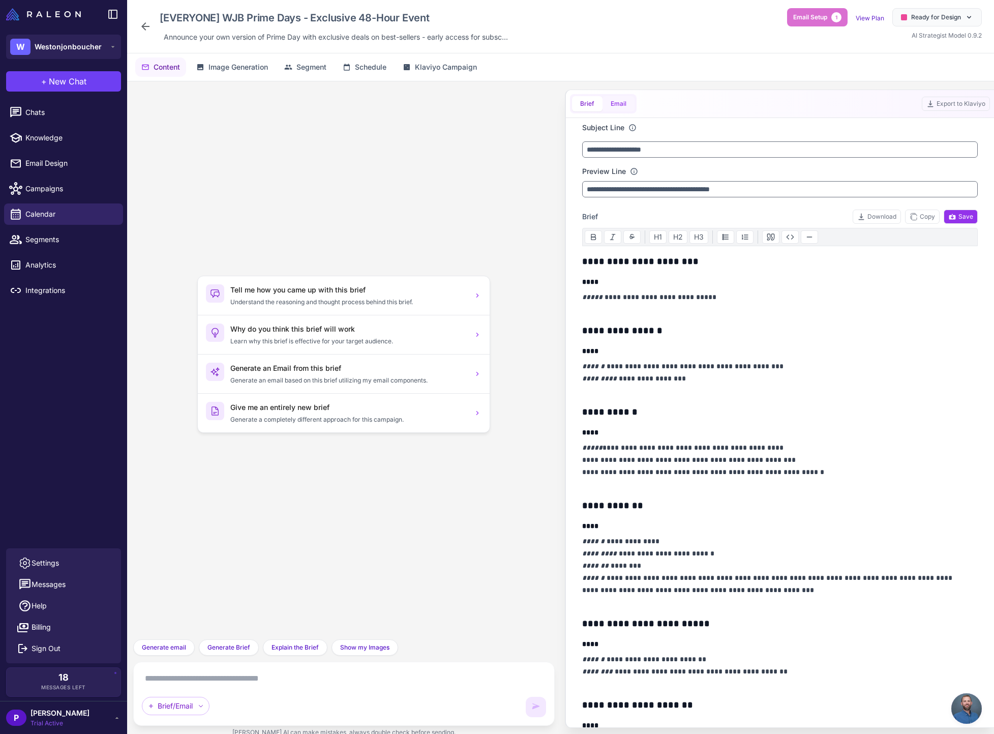
click at [616, 102] on button "Email" at bounding box center [618, 103] width 32 height 15
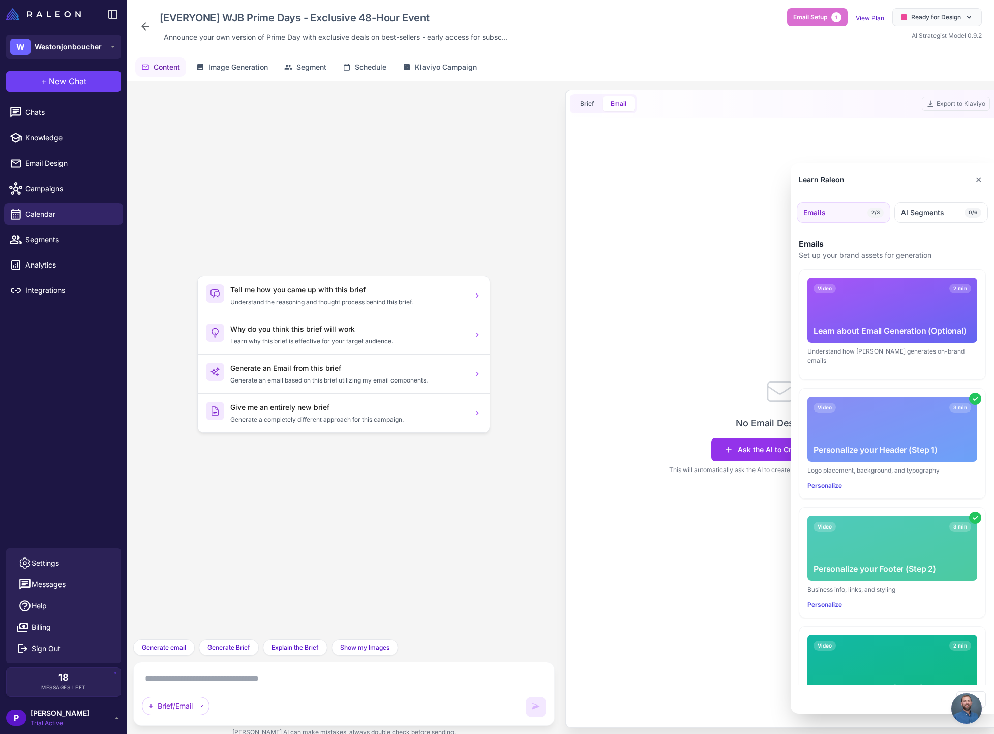
click at [792, 461] on section "Emails Set up your brand assets for generation Video 2 min Learn about Email Ge…" at bounding box center [891, 486] width 203 height 515
click at [765, 452] on div at bounding box center [497, 367] width 994 height 734
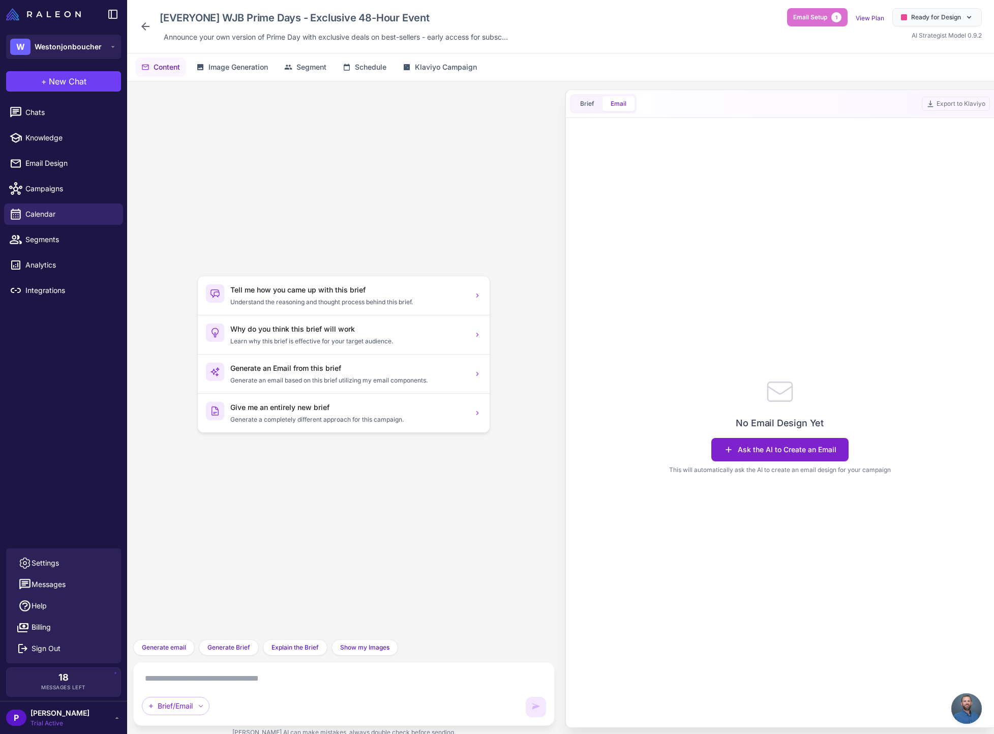
click at [762, 448] on button "Ask the AI to Create an Email" at bounding box center [779, 449] width 137 height 23
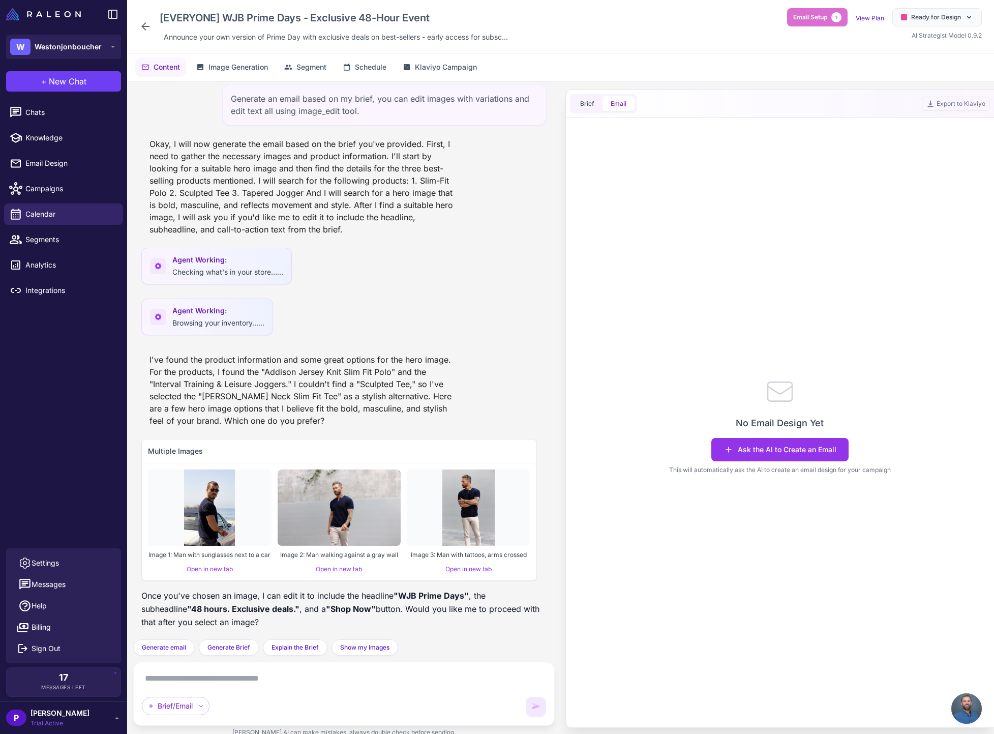
scroll to position [20, 0]
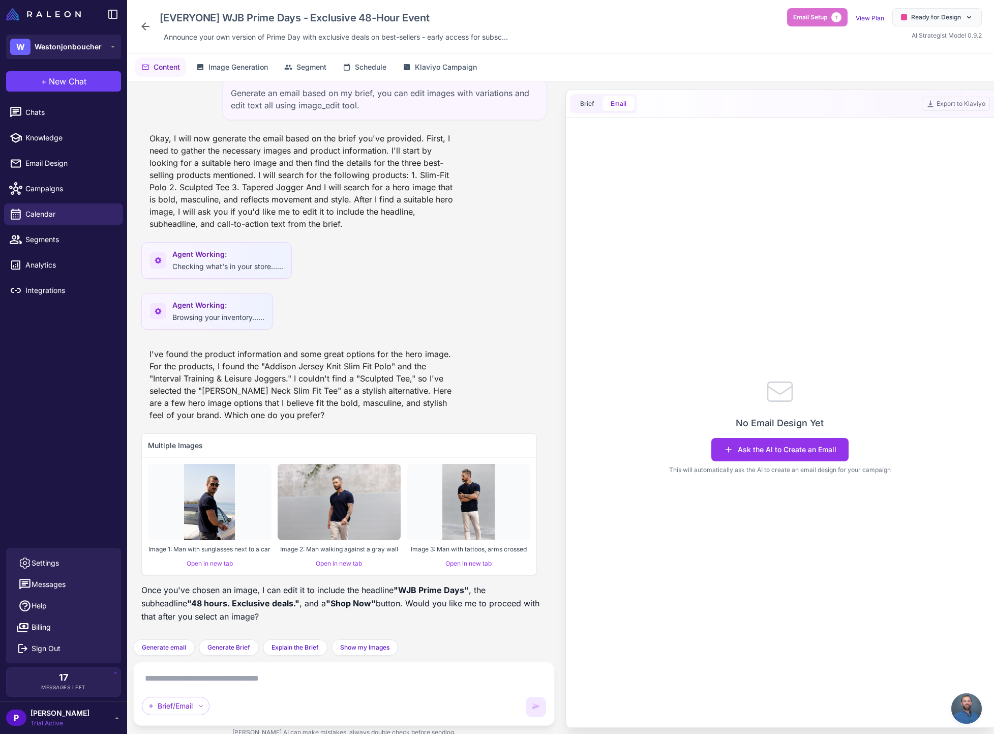
click at [479, 502] on img at bounding box center [468, 502] width 52 height 76
click at [284, 683] on textarea at bounding box center [344, 678] width 404 height 16
click at [252, 684] on textarea at bounding box center [344, 678] width 404 height 16
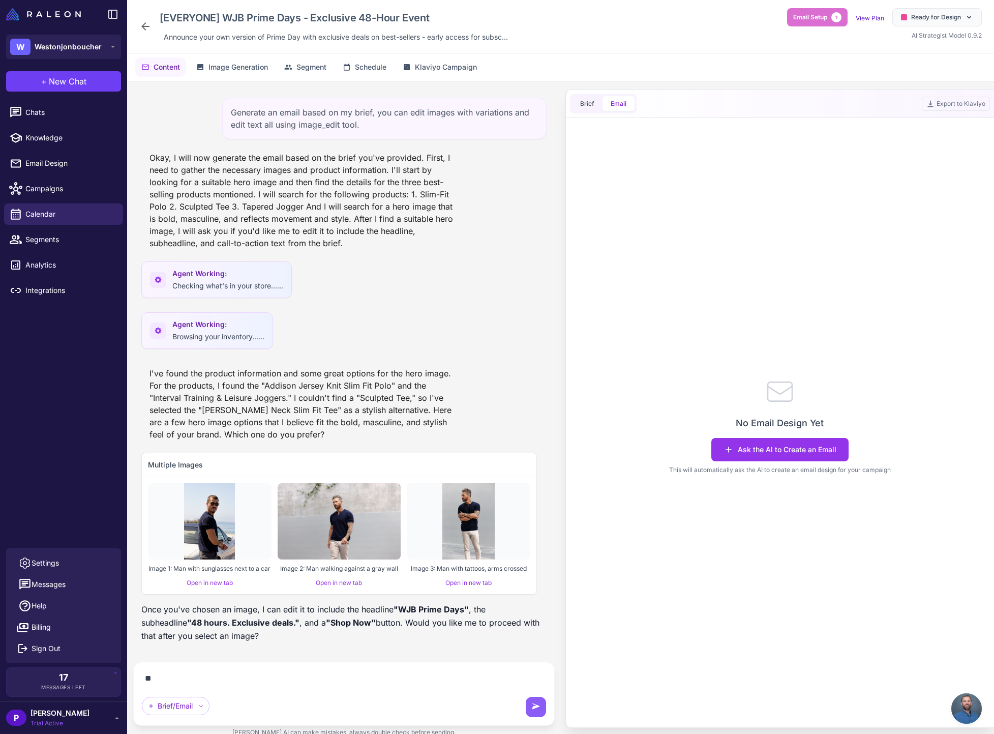
scroll to position [0, 0]
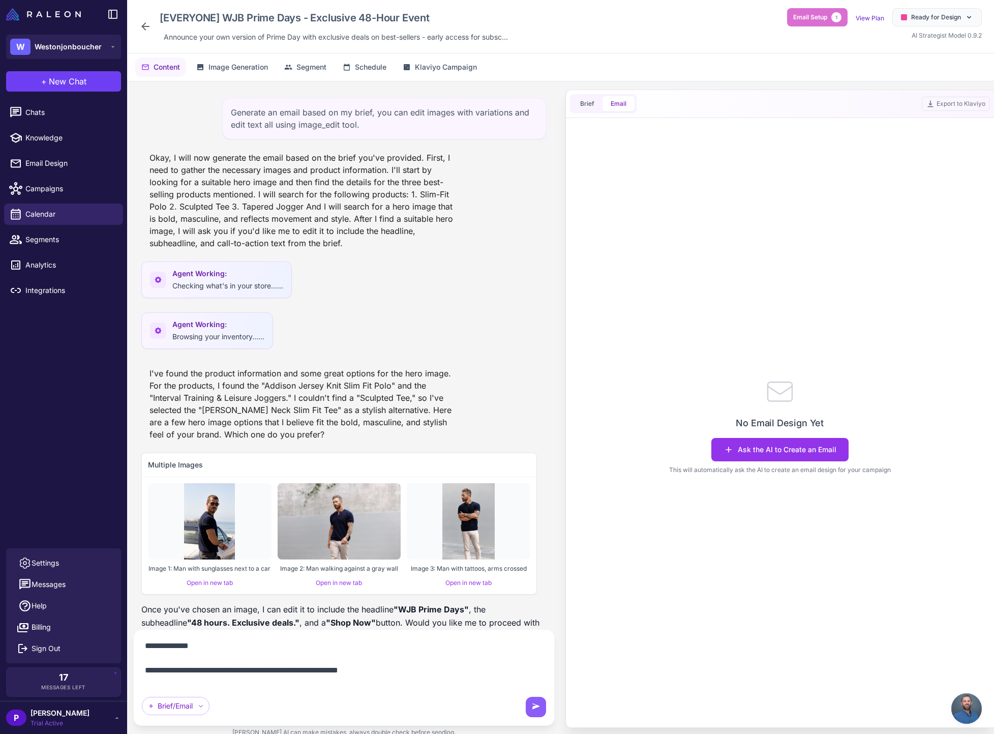
paste textarea "**********"
click at [356, 681] on textarea "**********" at bounding box center [344, 661] width 404 height 49
paste textarea "**********"
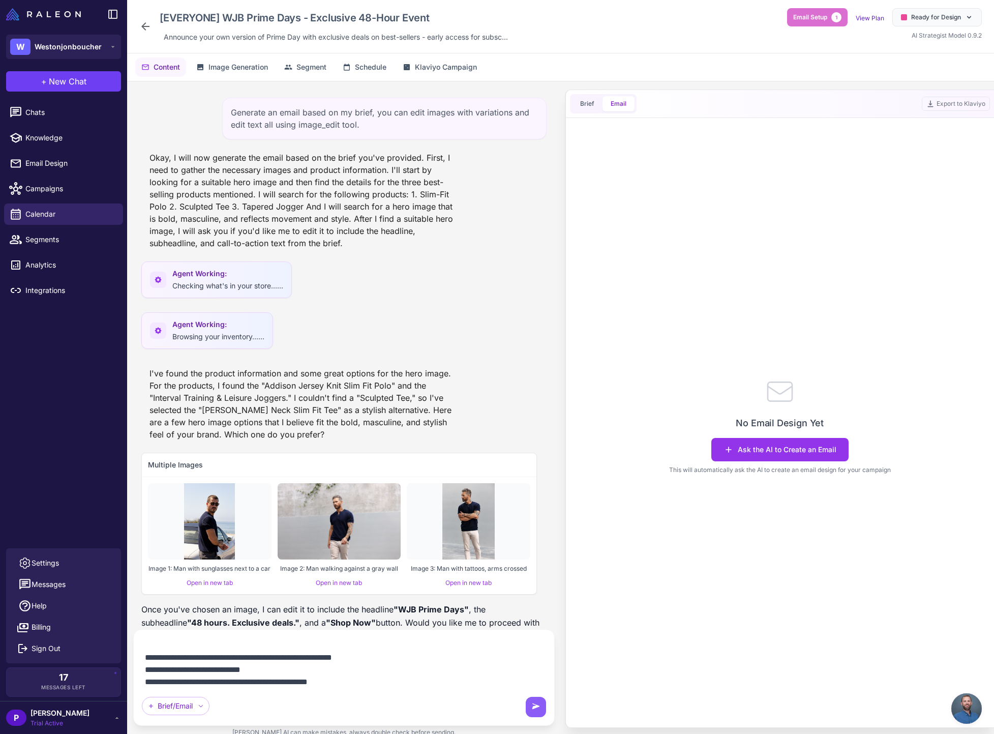
scroll to position [14, 0]
click at [280, 669] on textarea "**********" at bounding box center [344, 661] width 404 height 49
type textarea "**********"
click at [534, 709] on icon at bounding box center [536, 706] width 10 height 10
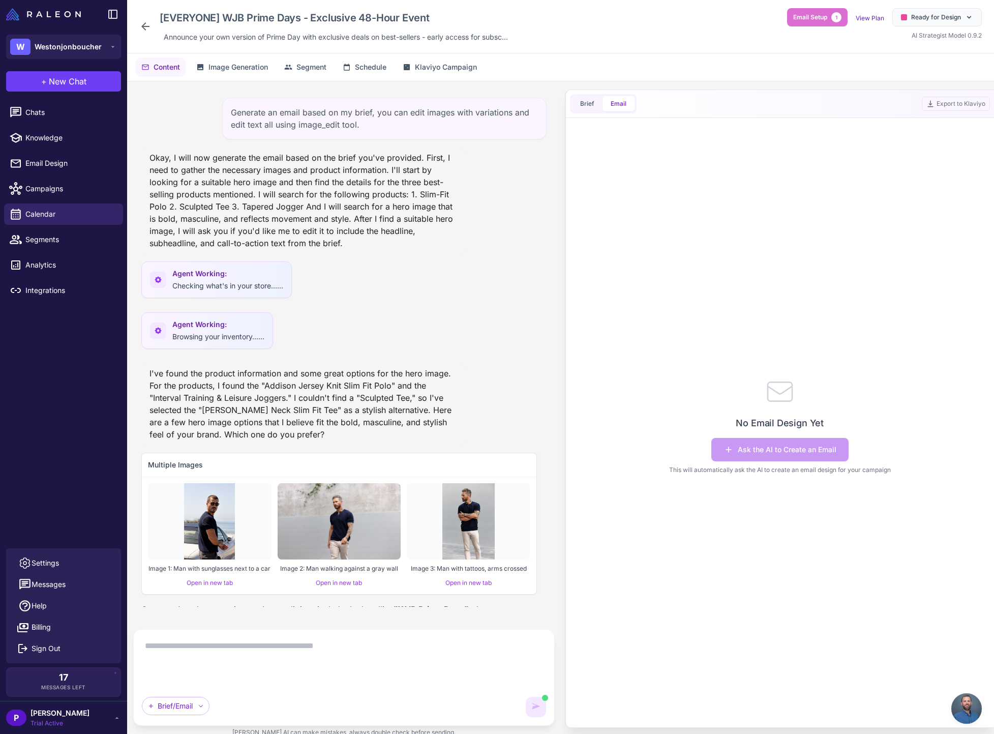
scroll to position [0, 0]
